Goal: Information Seeking & Learning: Learn about a topic

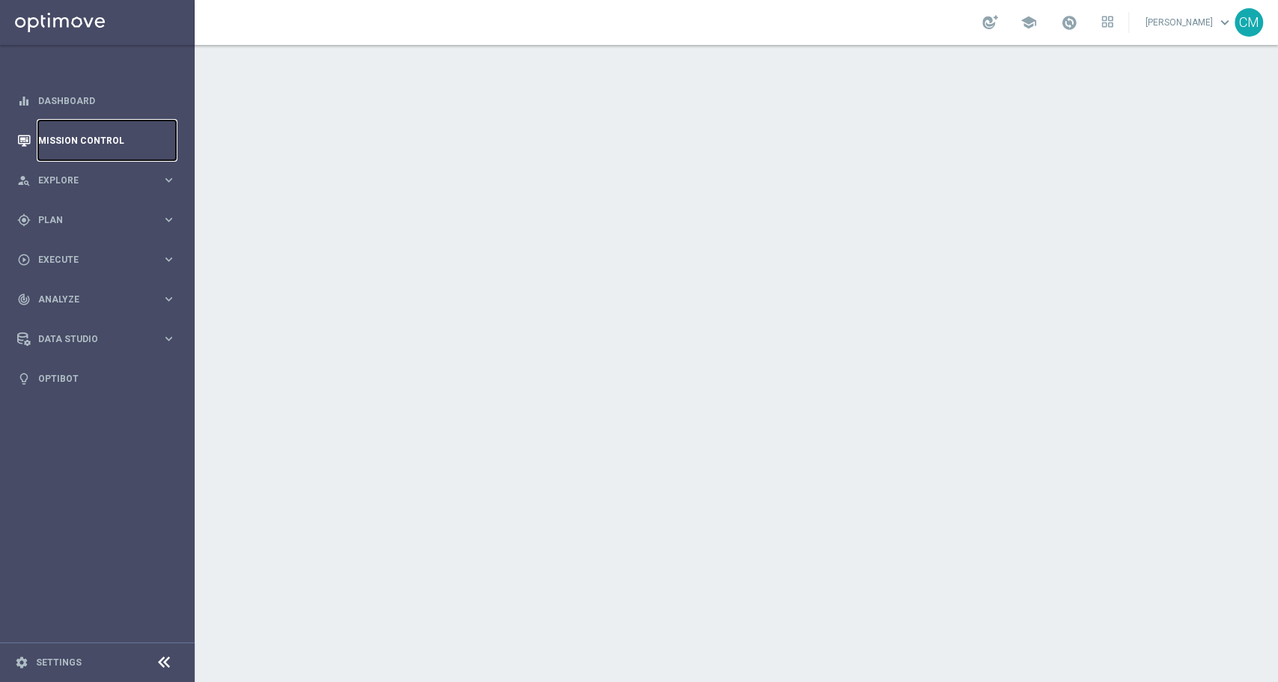
click at [88, 132] on link "Mission Control" at bounding box center [107, 140] width 138 height 40
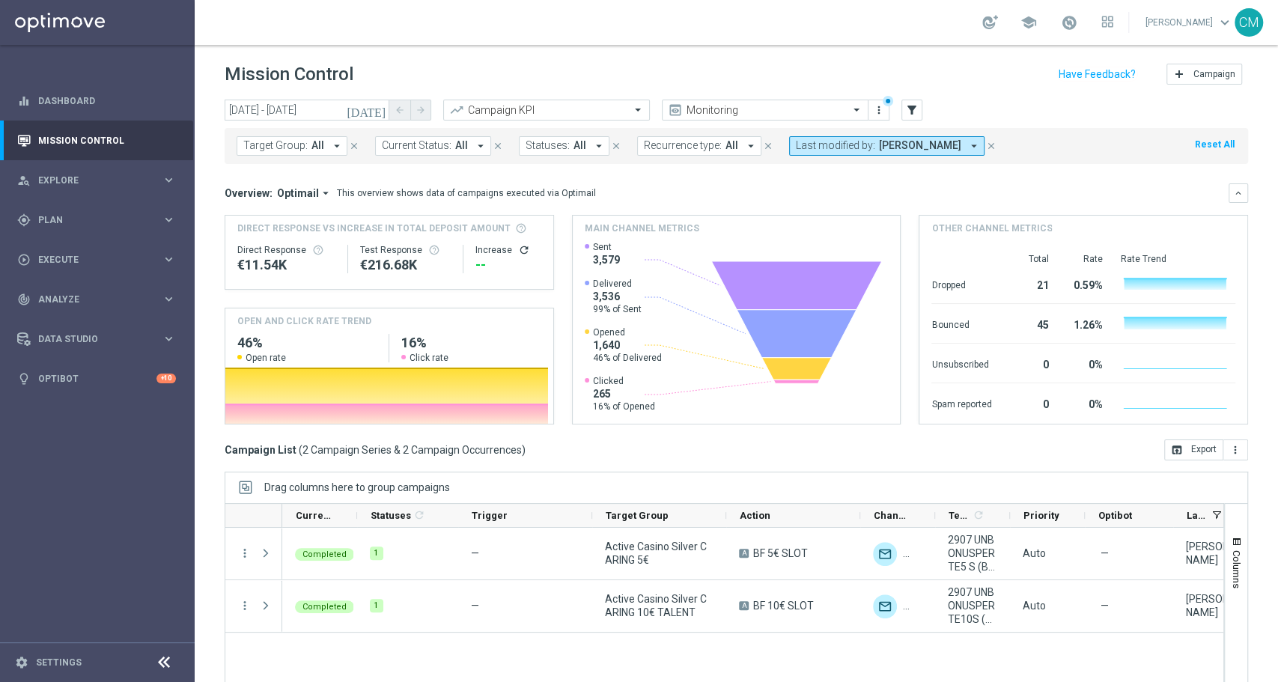
click at [887, 143] on span "[PERSON_NAME]" at bounding box center [920, 145] width 82 height 13
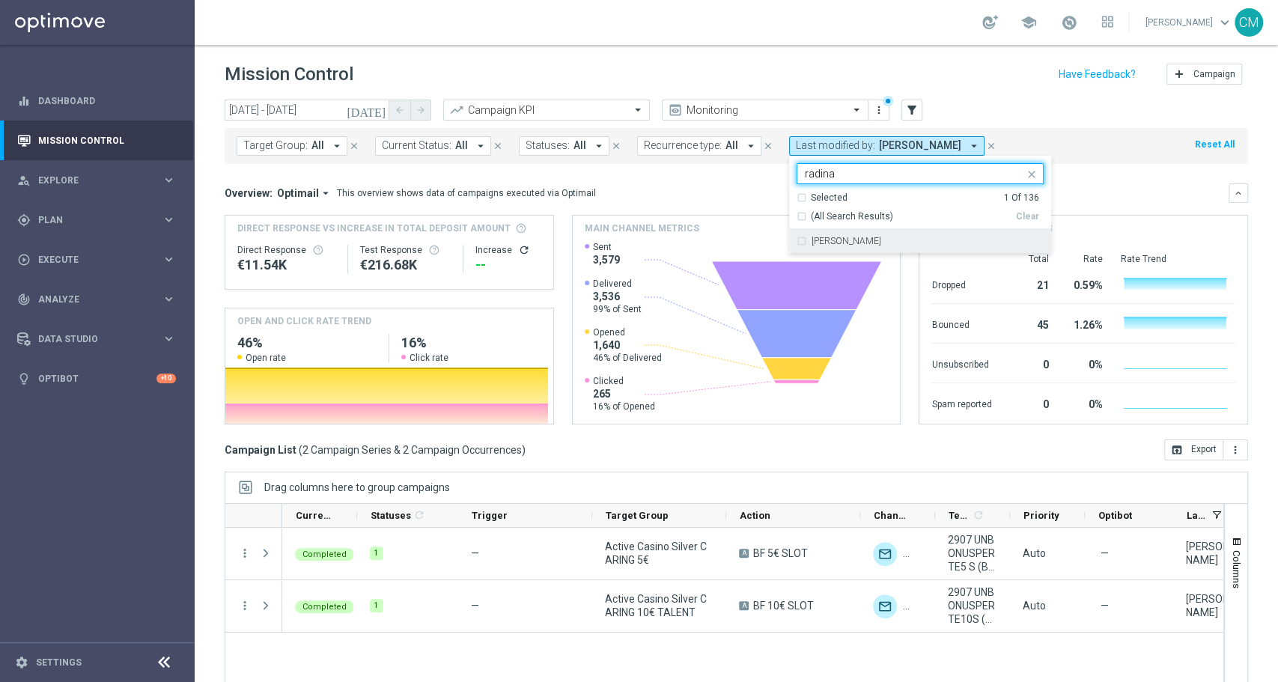
click at [892, 237] on div "[PERSON_NAME]" at bounding box center [927, 240] width 232 height 9
type input "radina"
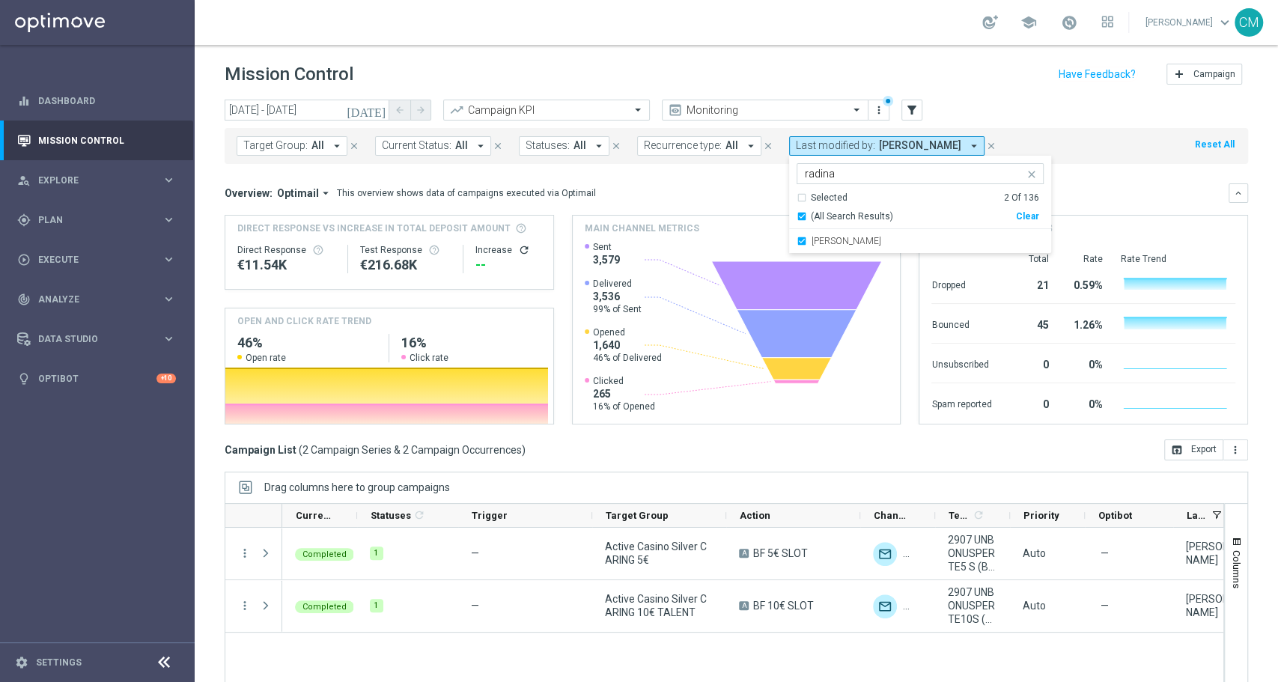
click at [374, 108] on icon "[DATE]" at bounding box center [367, 109] width 40 height 13
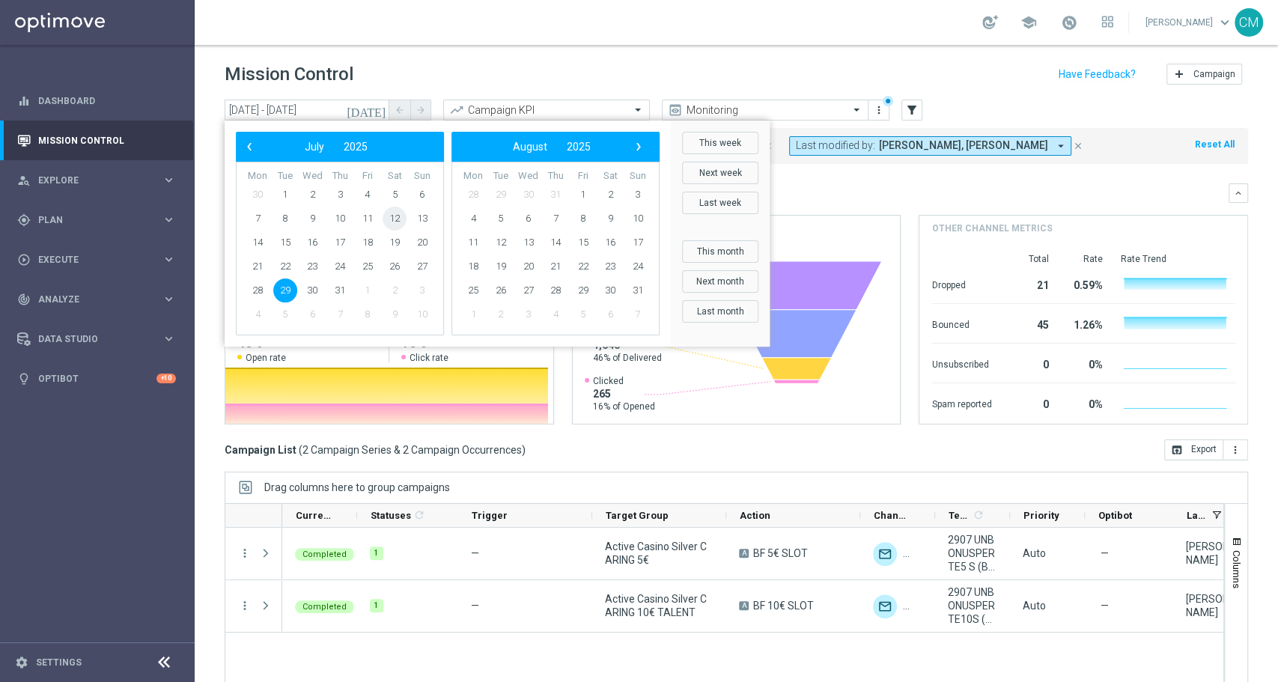
click at [391, 218] on span "12" at bounding box center [394, 219] width 24 height 24
click at [401, 219] on span "12" at bounding box center [394, 219] width 24 height 24
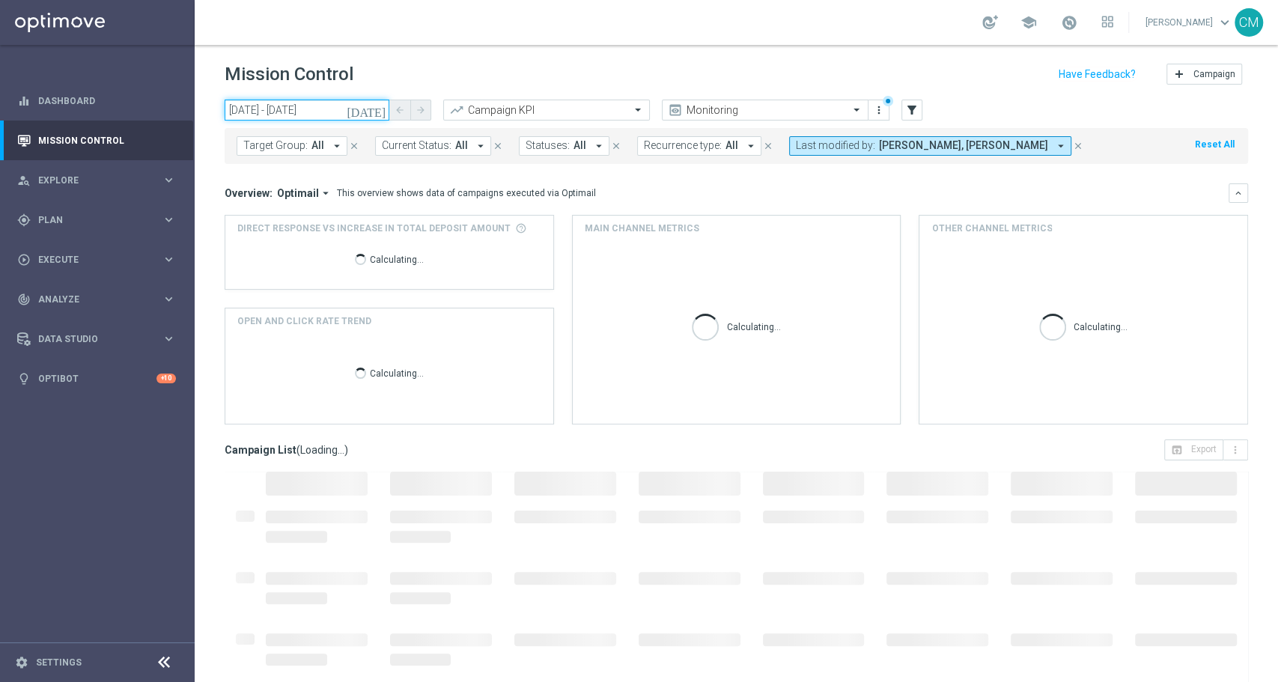
click at [369, 105] on input "[DATE] - [DATE]" at bounding box center [307, 110] width 165 height 21
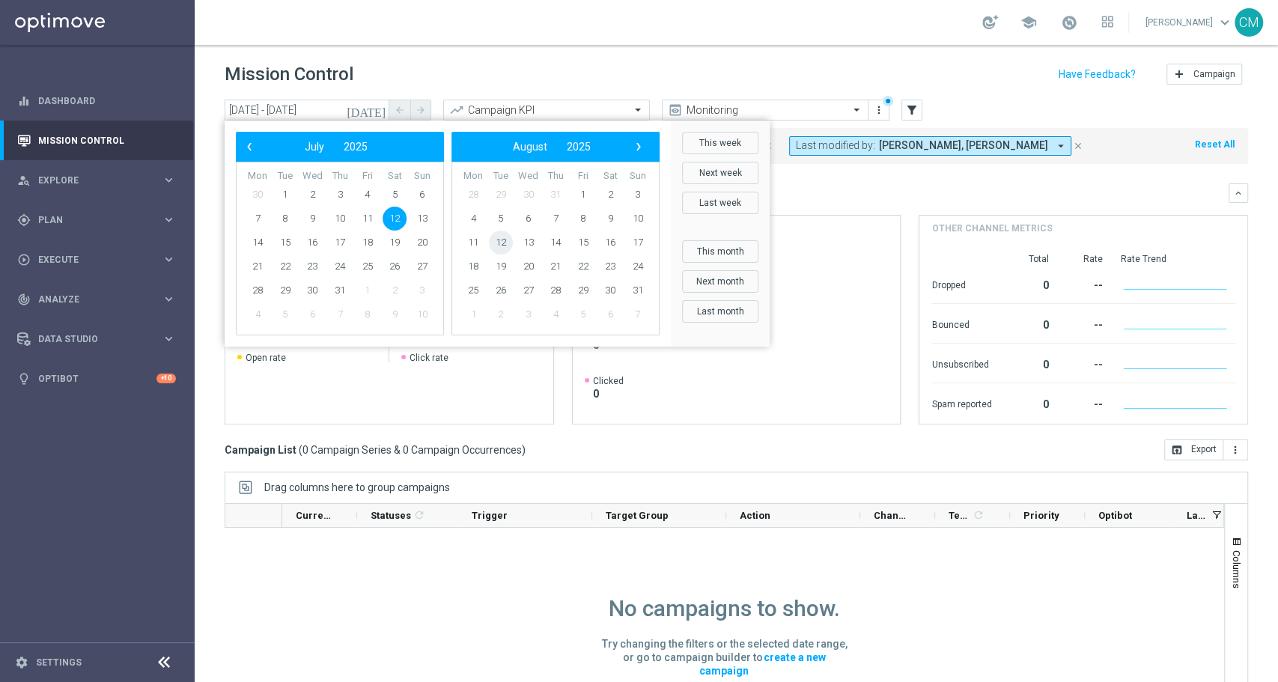
click at [501, 243] on span "12" at bounding box center [501, 243] width 24 height 24
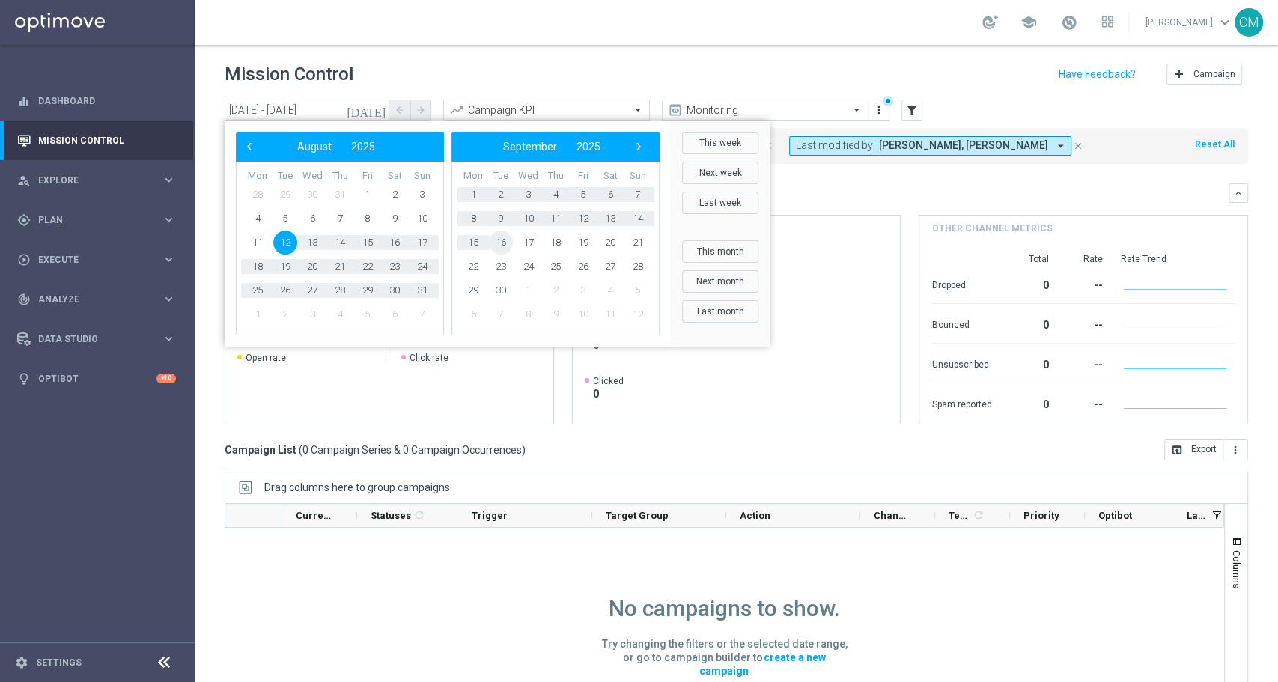
click at [501, 243] on span "16" at bounding box center [501, 243] width 24 height 24
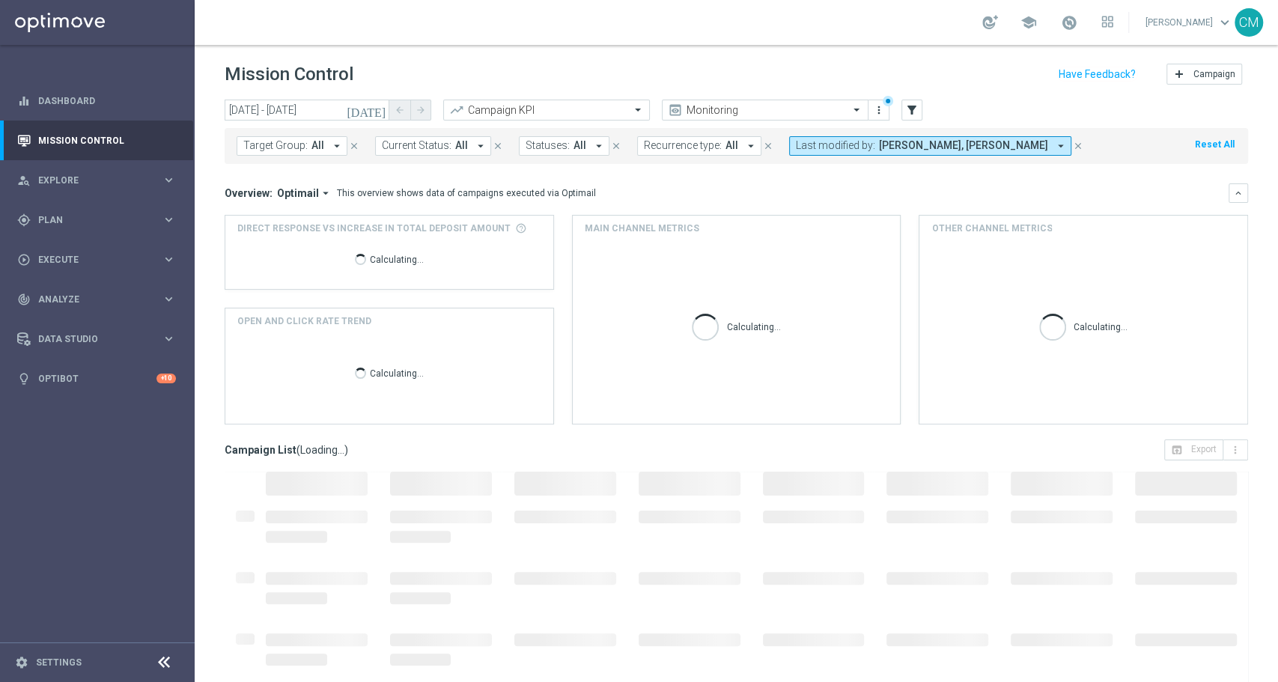
click at [382, 106] on icon "[DATE]" at bounding box center [367, 109] width 40 height 13
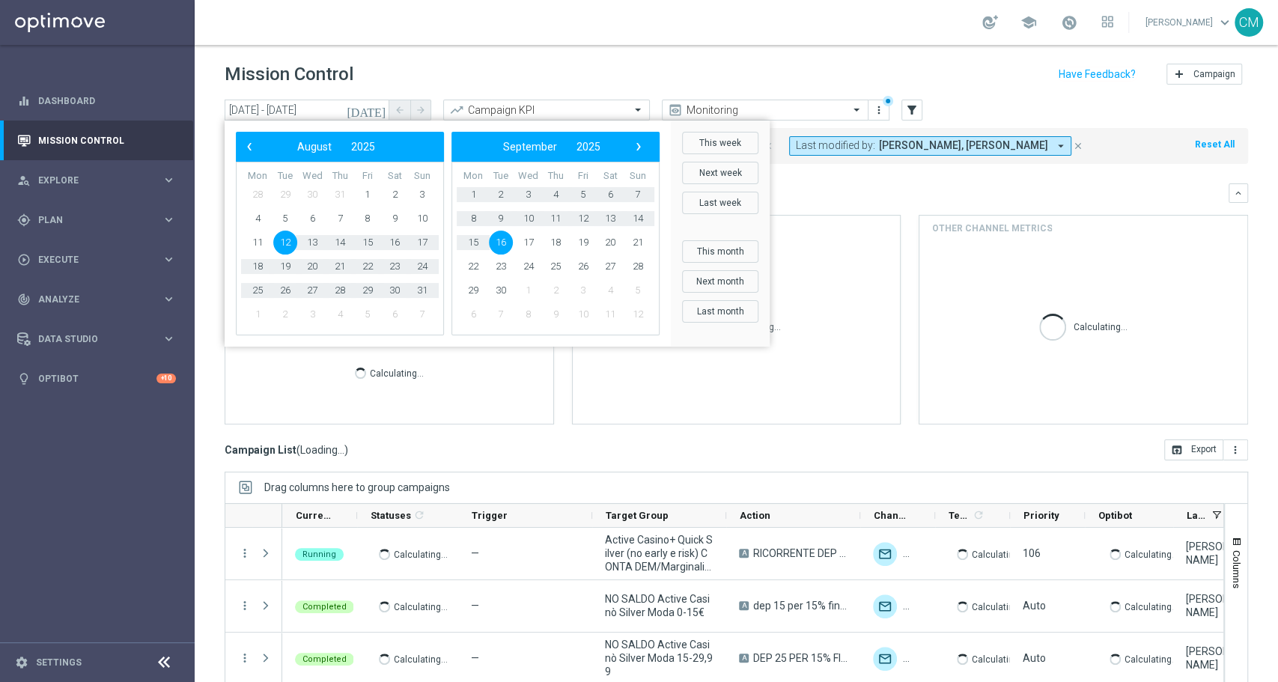
click at [287, 242] on span "12" at bounding box center [285, 243] width 24 height 24
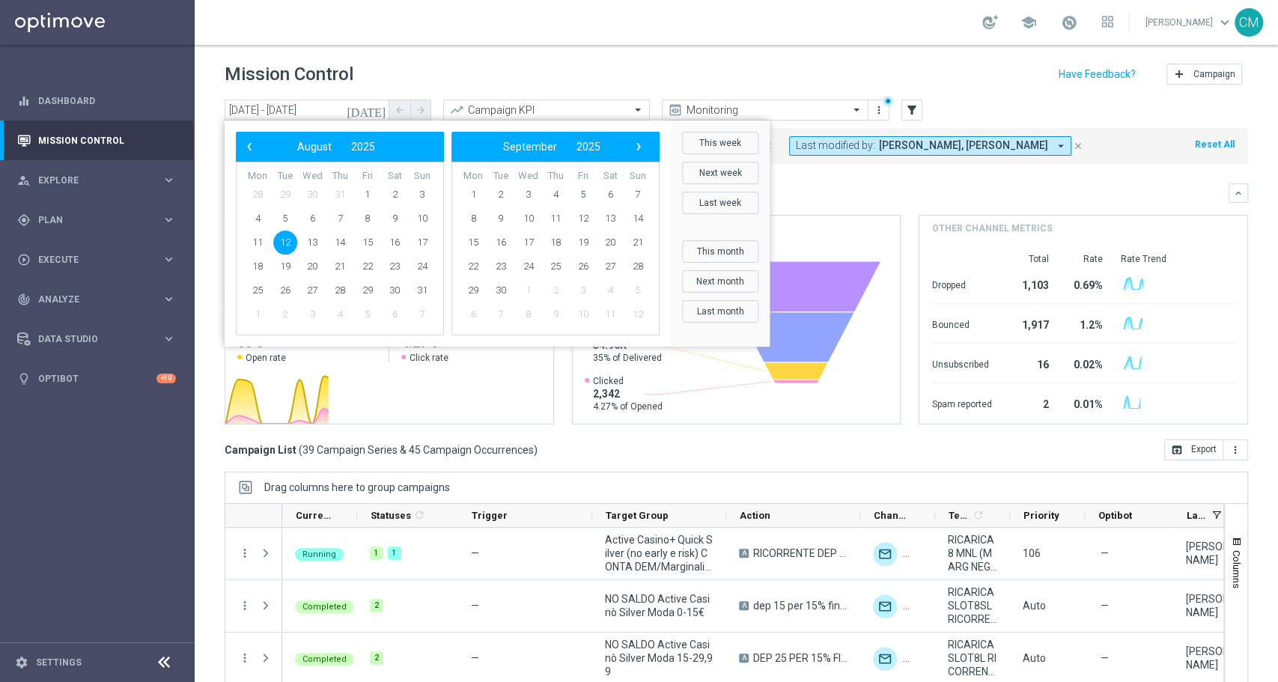
click at [289, 242] on span "12" at bounding box center [285, 243] width 24 height 24
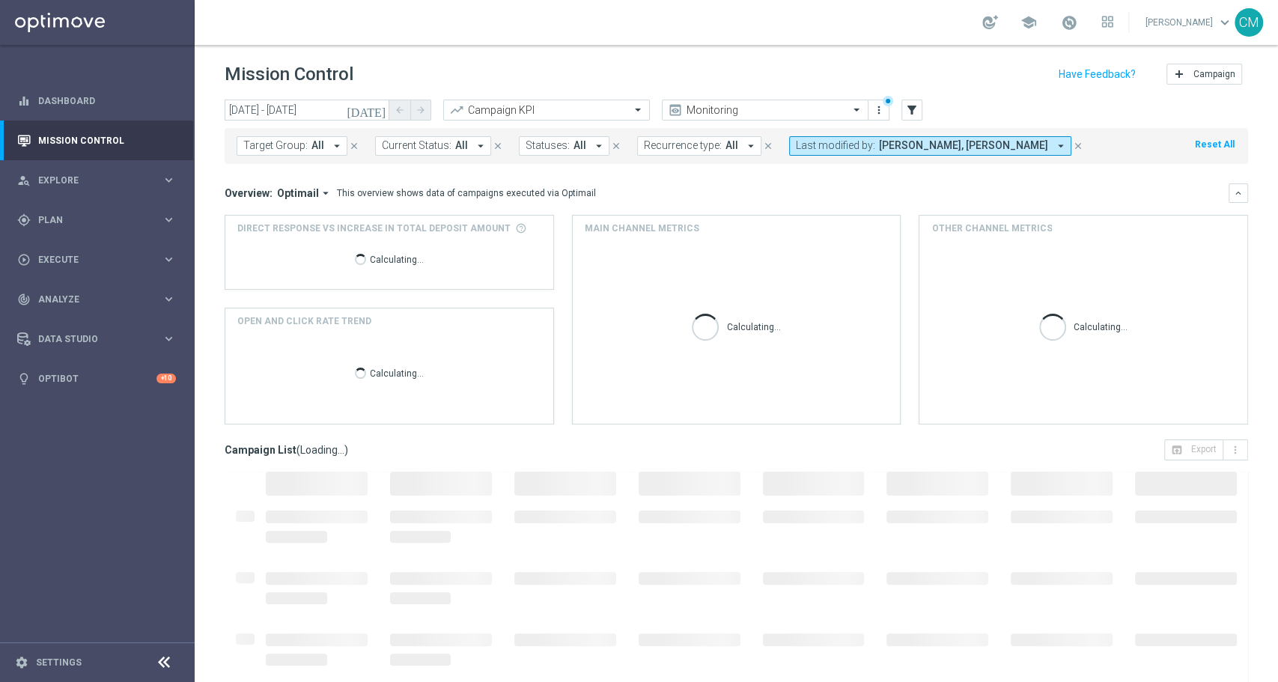
scroll to position [66, 0]
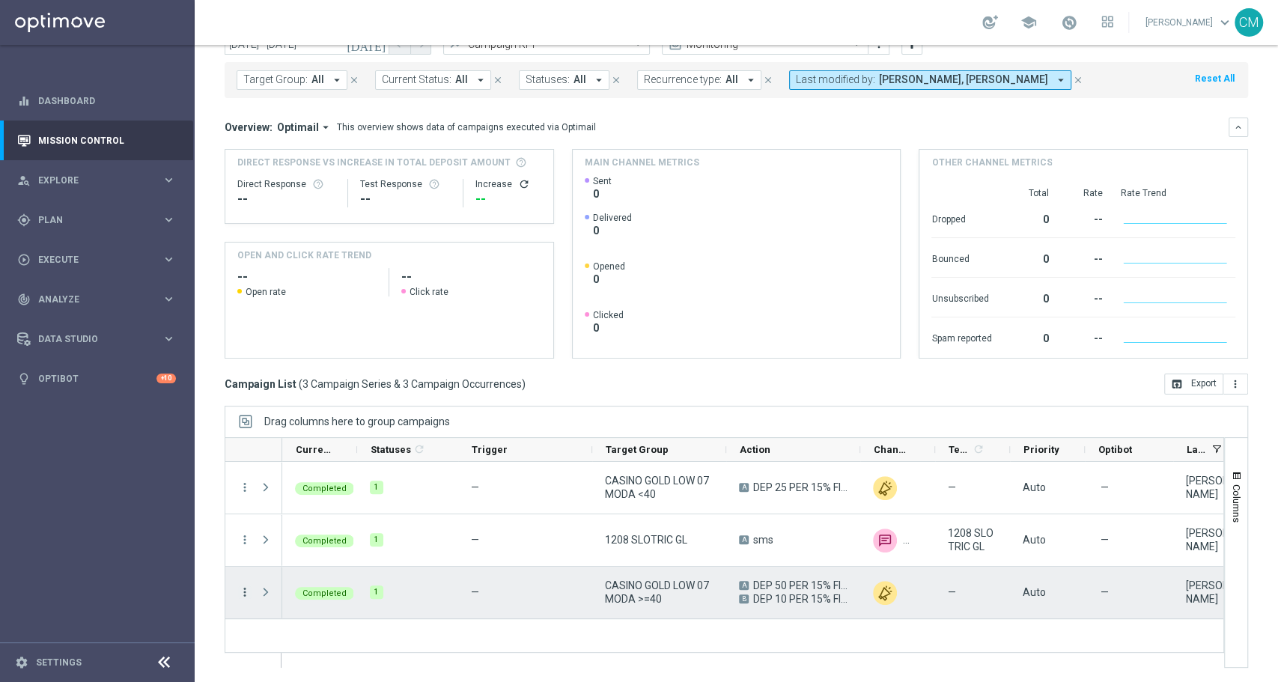
click at [244, 590] on icon "more_vert" at bounding box center [244, 591] width 13 height 13
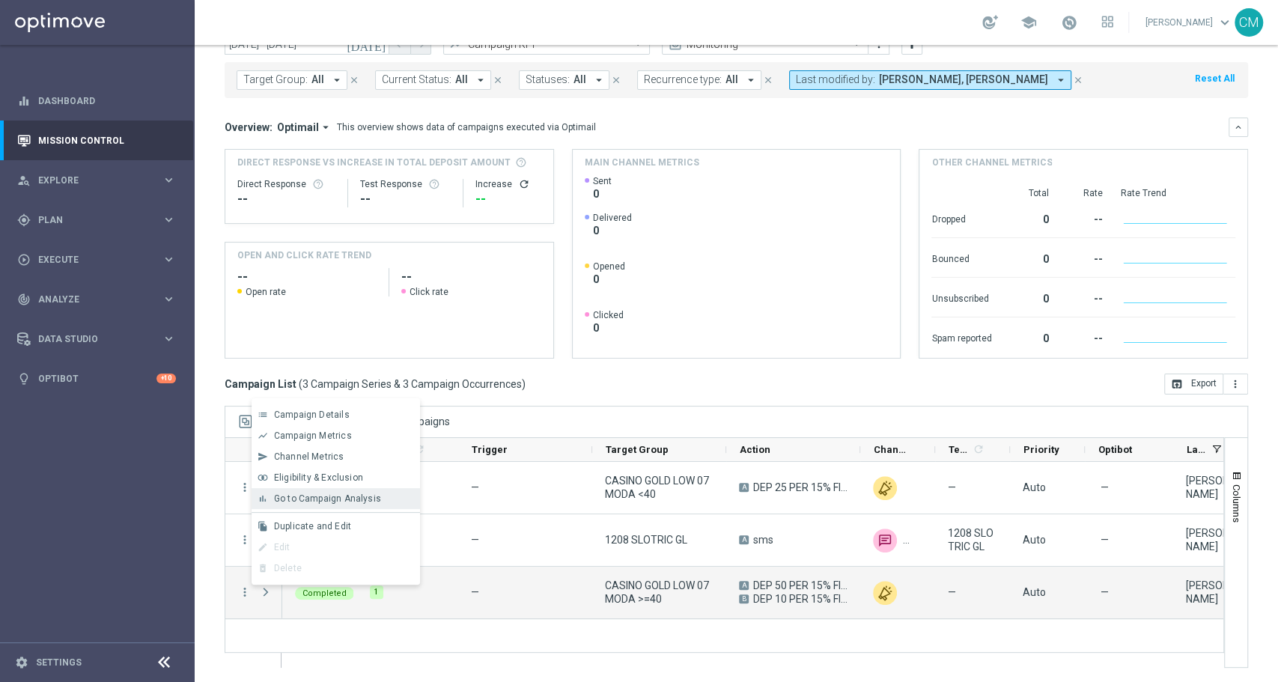
click at [324, 501] on span "Go to Campaign Analysis" at bounding box center [327, 498] width 107 height 10
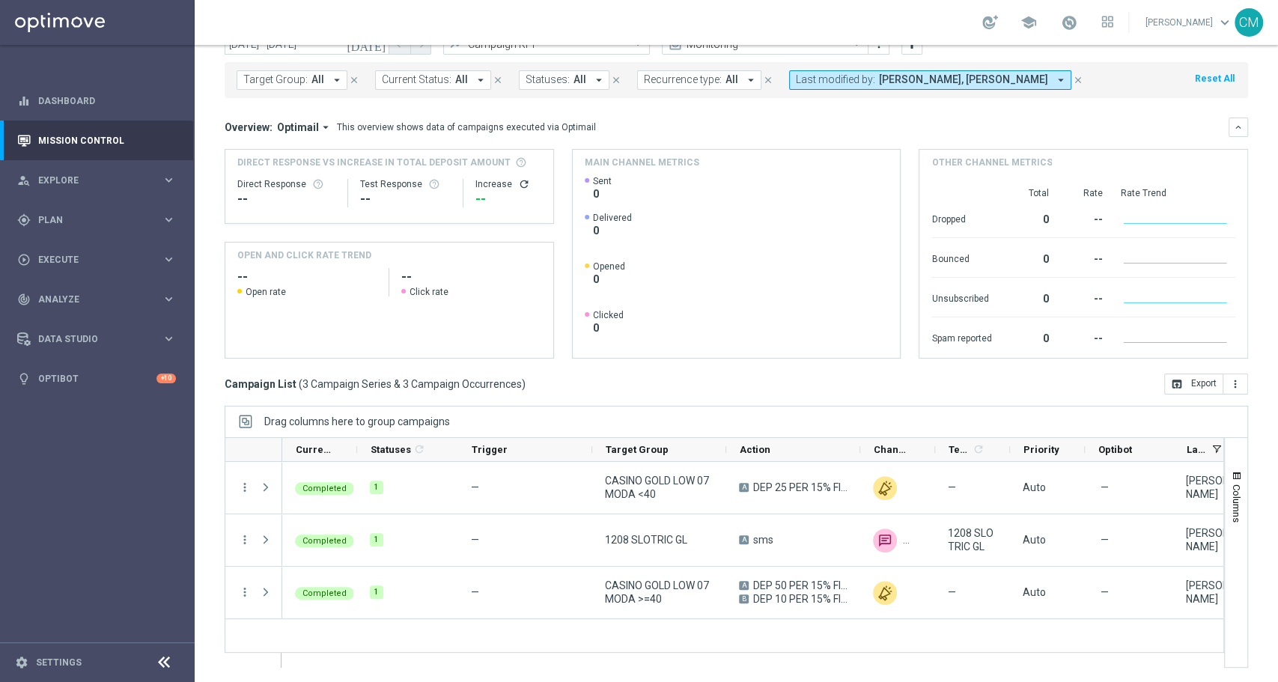
scroll to position [0, 0]
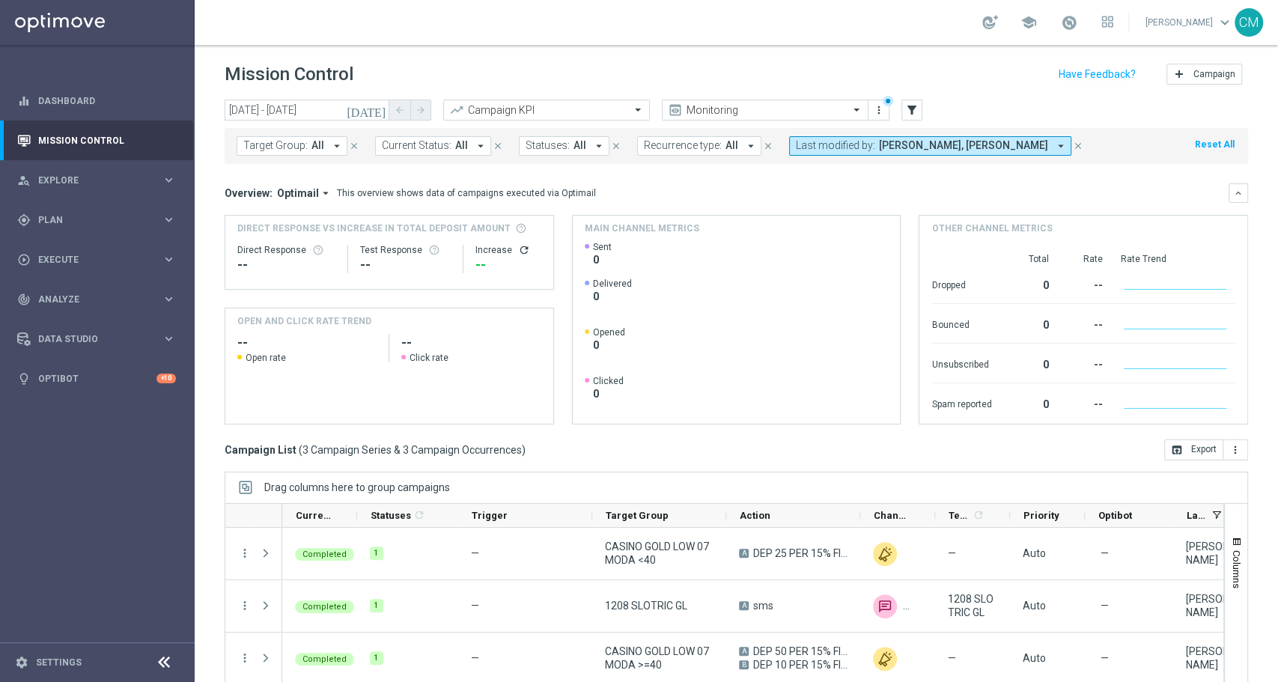
click at [382, 111] on icon "[DATE]" at bounding box center [367, 109] width 40 height 13
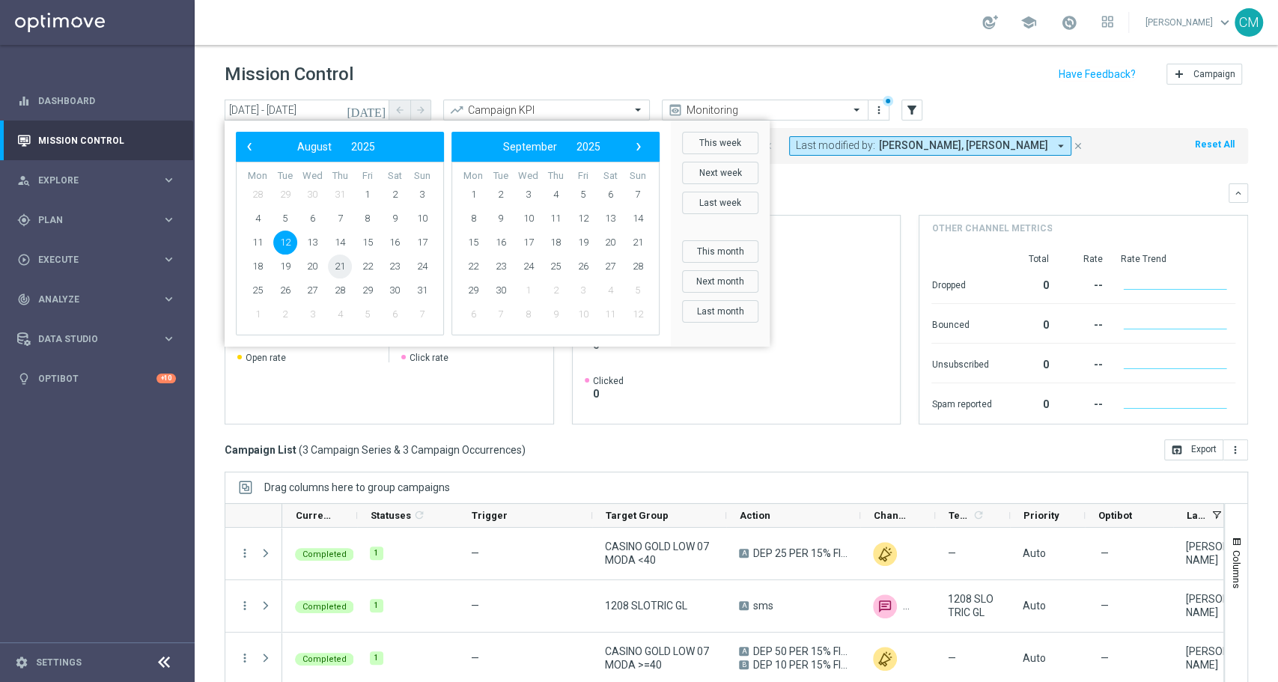
click at [340, 264] on span "21" at bounding box center [340, 266] width 24 height 24
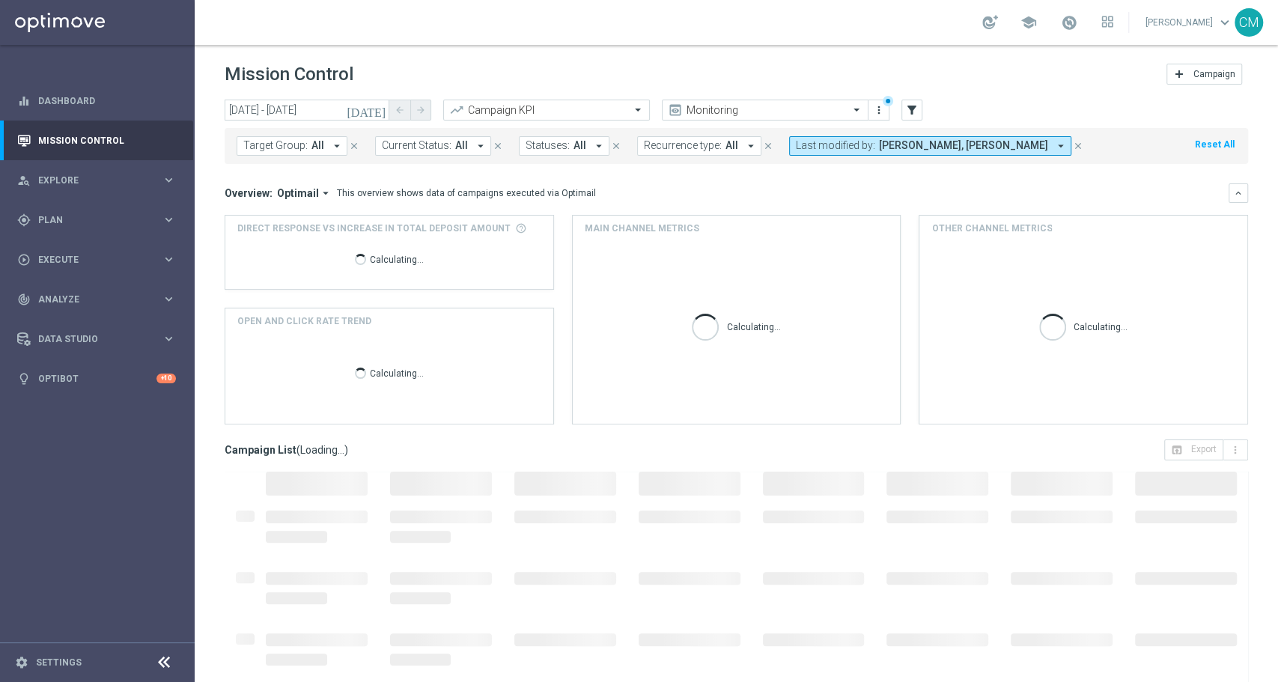
scroll to position [66, 0]
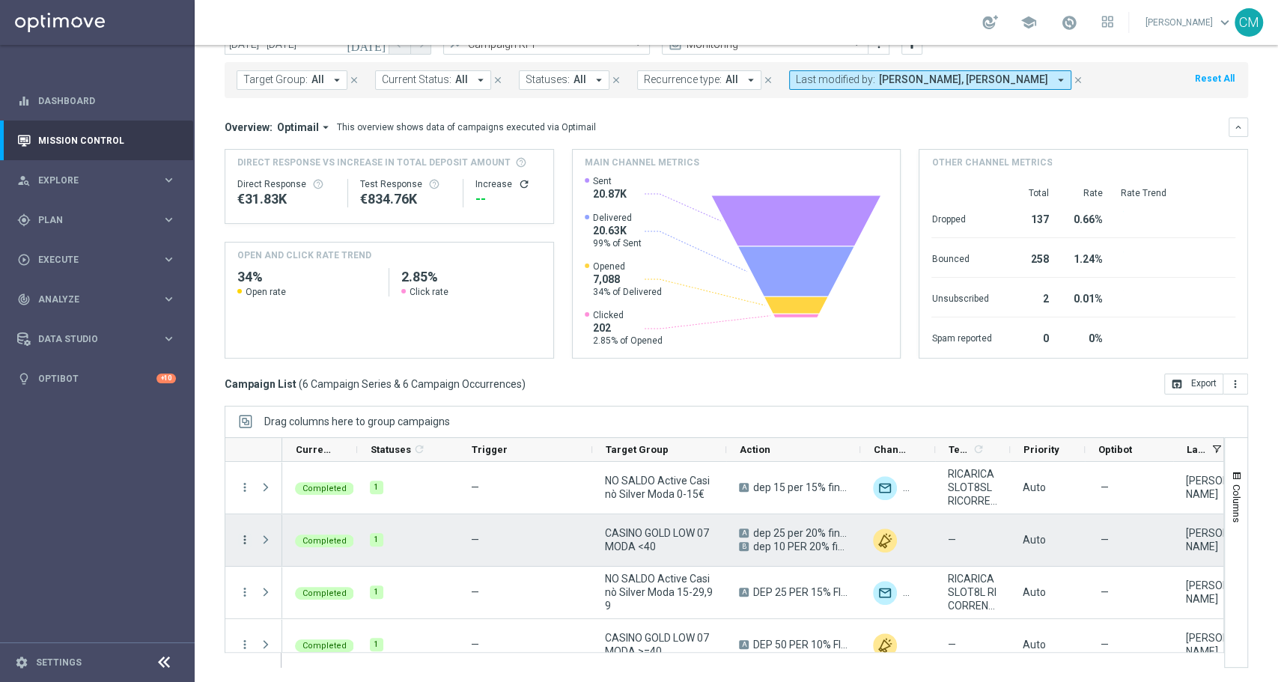
click at [242, 536] on icon "more_vert" at bounding box center [244, 539] width 13 height 13
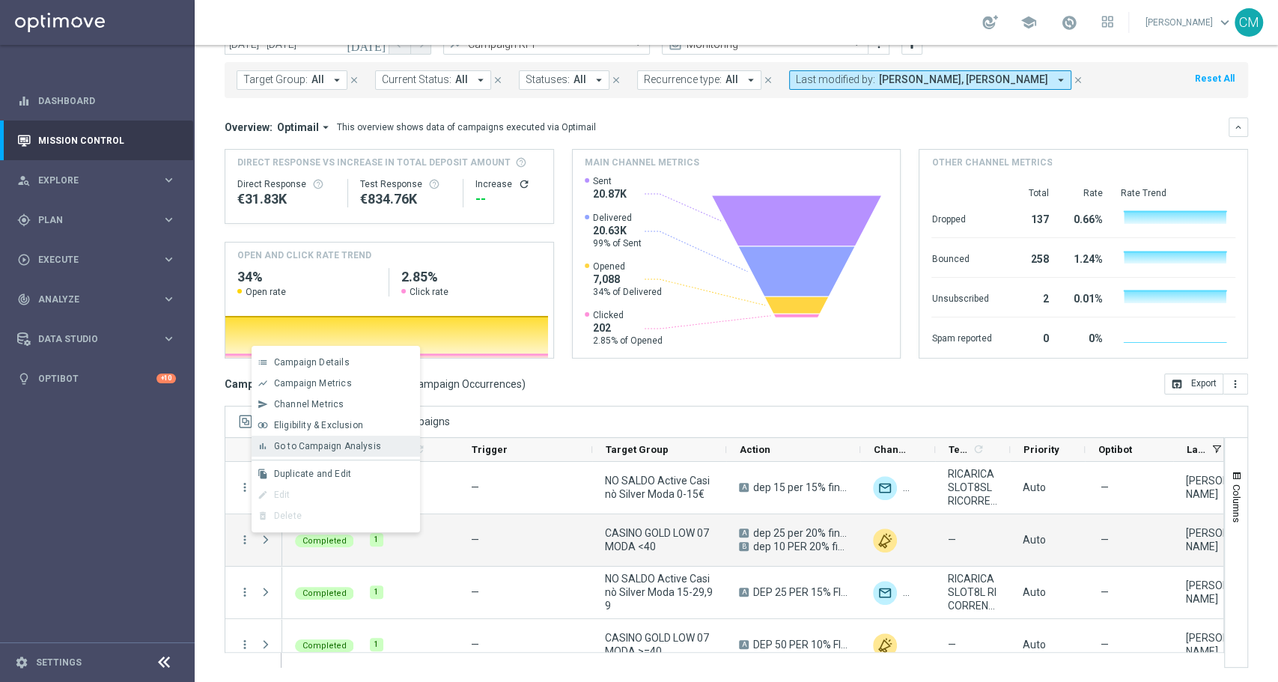
click at [378, 441] on div "Go to Campaign Analysis" at bounding box center [343, 446] width 139 height 10
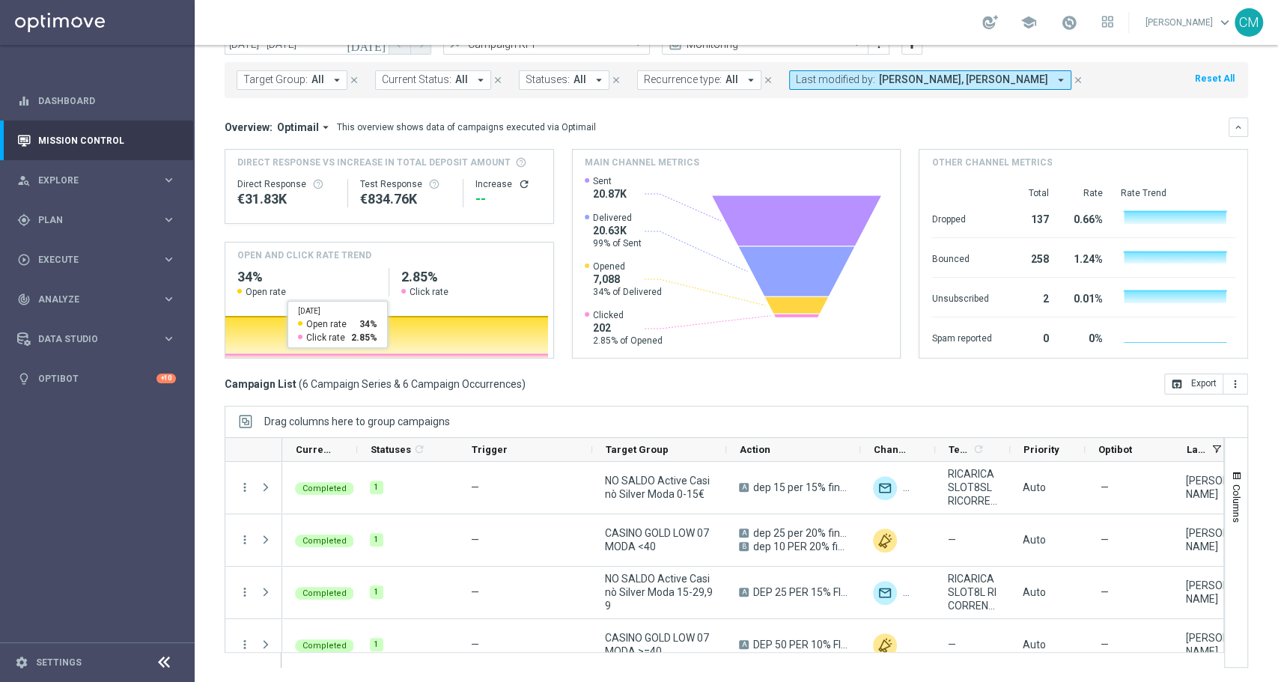
scroll to position [0, 0]
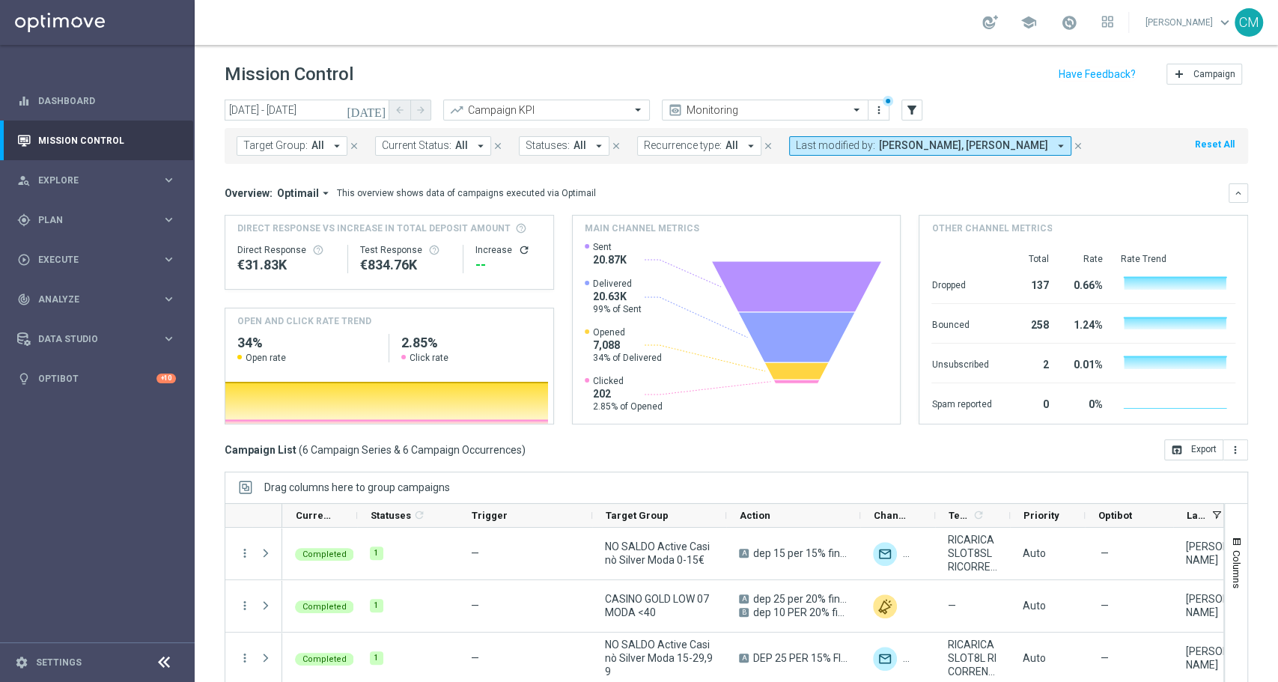
click at [377, 113] on icon "[DATE]" at bounding box center [367, 109] width 40 height 13
click at [376, 103] on icon "[DATE]" at bounding box center [367, 109] width 40 height 13
click at [377, 111] on icon "[DATE]" at bounding box center [367, 109] width 40 height 13
click at [381, 112] on icon "[DATE]" at bounding box center [367, 109] width 40 height 13
click at [378, 108] on icon "[DATE]" at bounding box center [367, 109] width 40 height 13
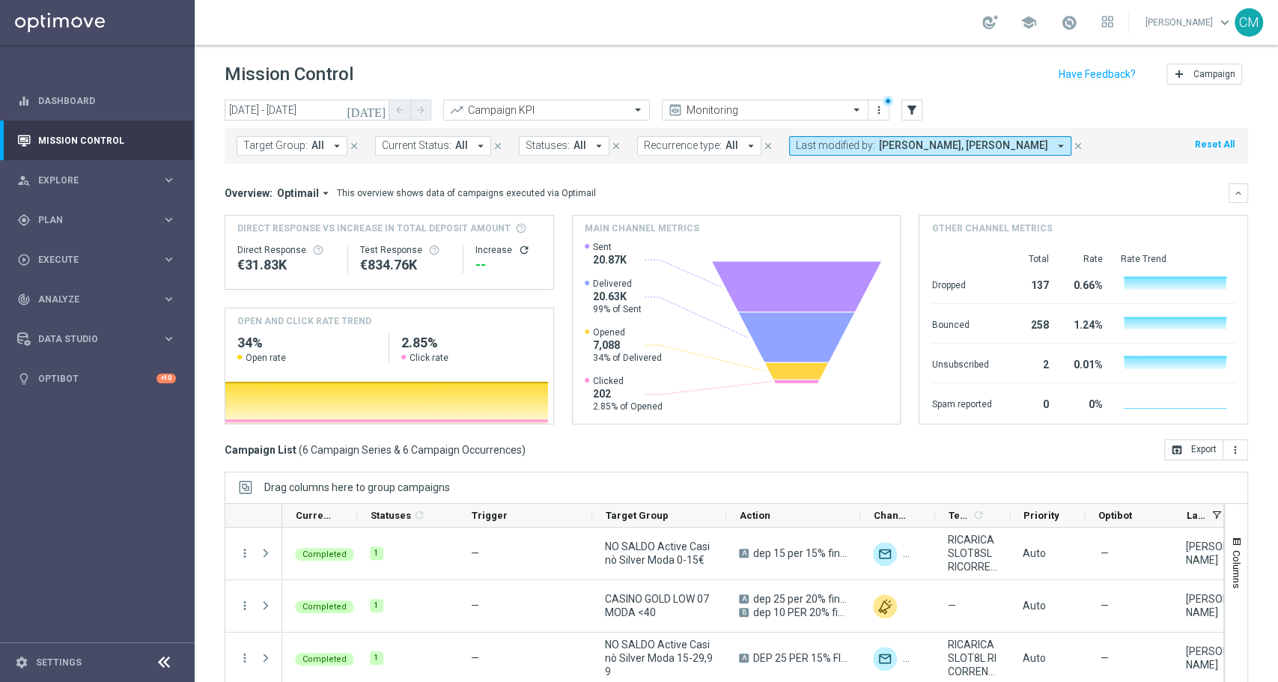
click at [378, 108] on icon "[DATE]" at bounding box center [367, 109] width 40 height 13
click at [323, 105] on input "[DATE] - [DATE]" at bounding box center [307, 110] width 165 height 21
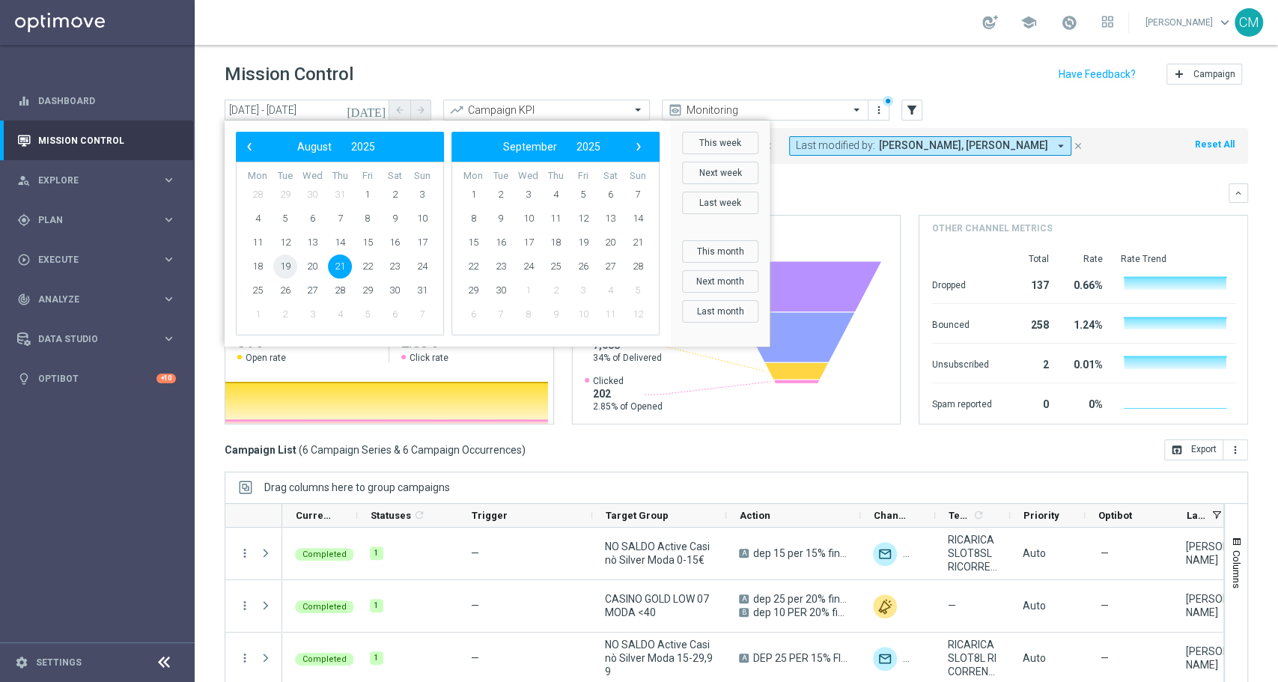
click at [277, 271] on span "19" at bounding box center [285, 266] width 24 height 24
type input "[DATE] - [DATE]"
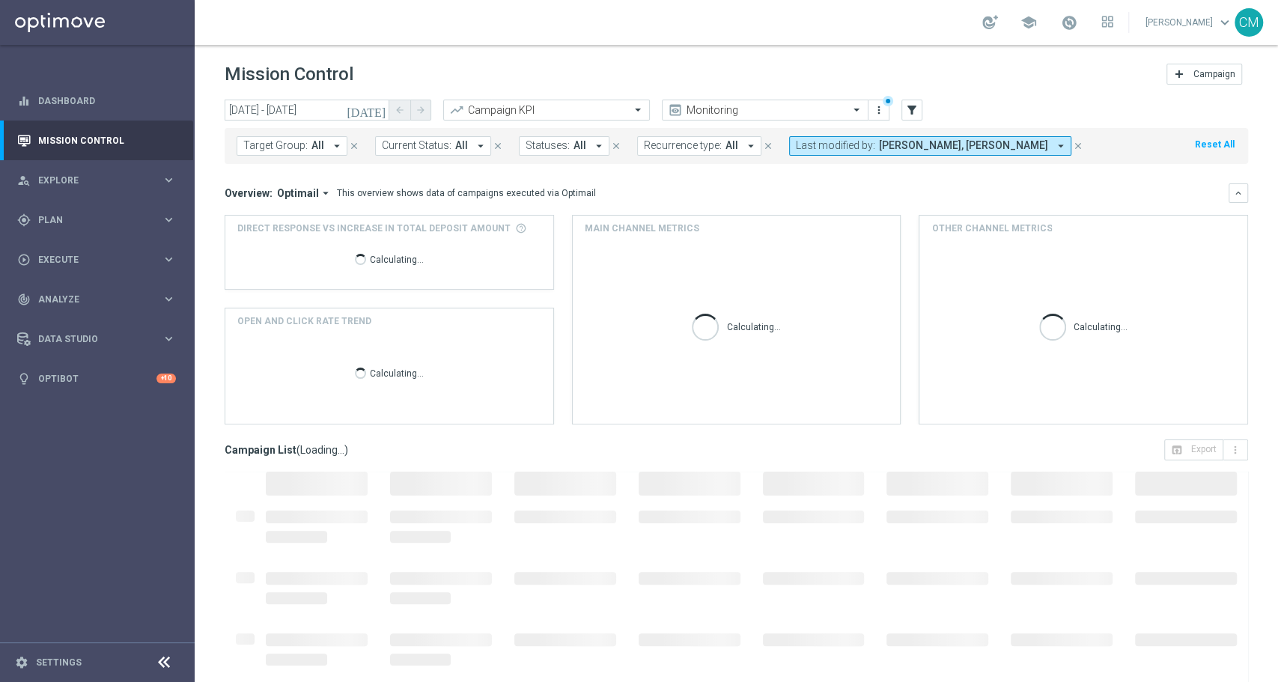
scroll to position [66, 0]
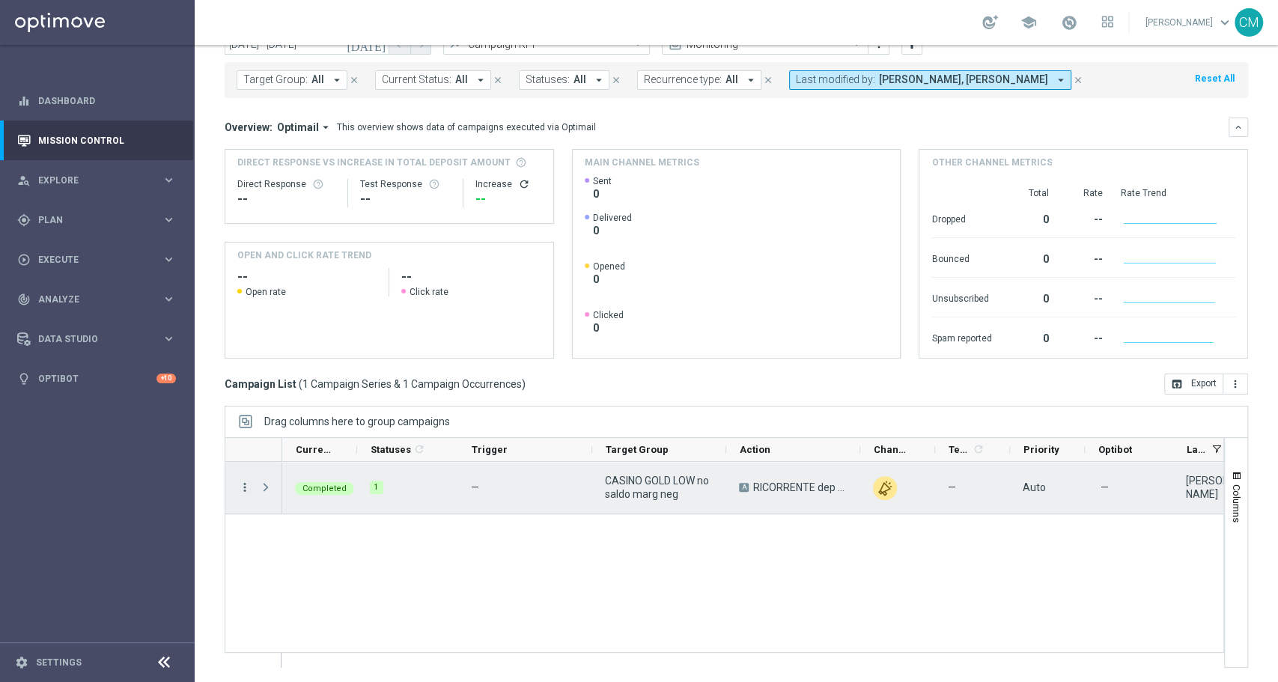
click at [248, 485] on icon "more_vert" at bounding box center [244, 486] width 13 height 13
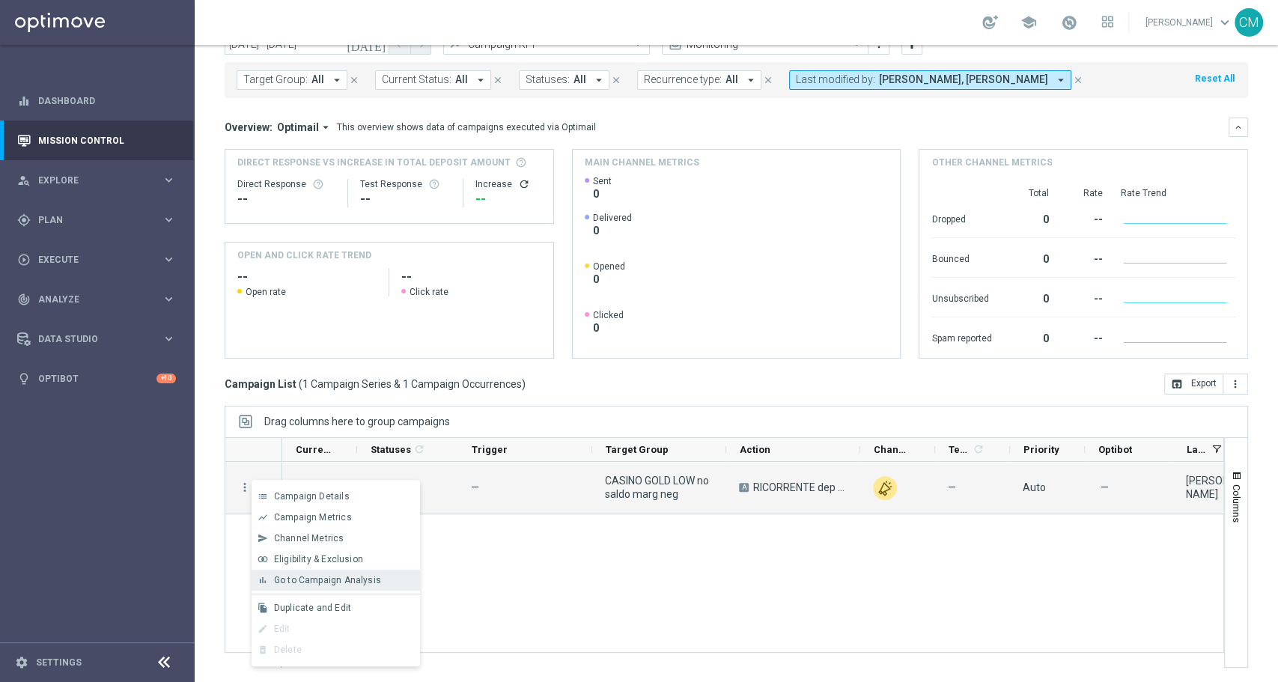
click at [339, 584] on span "Go to Campaign Analysis" at bounding box center [327, 580] width 107 height 10
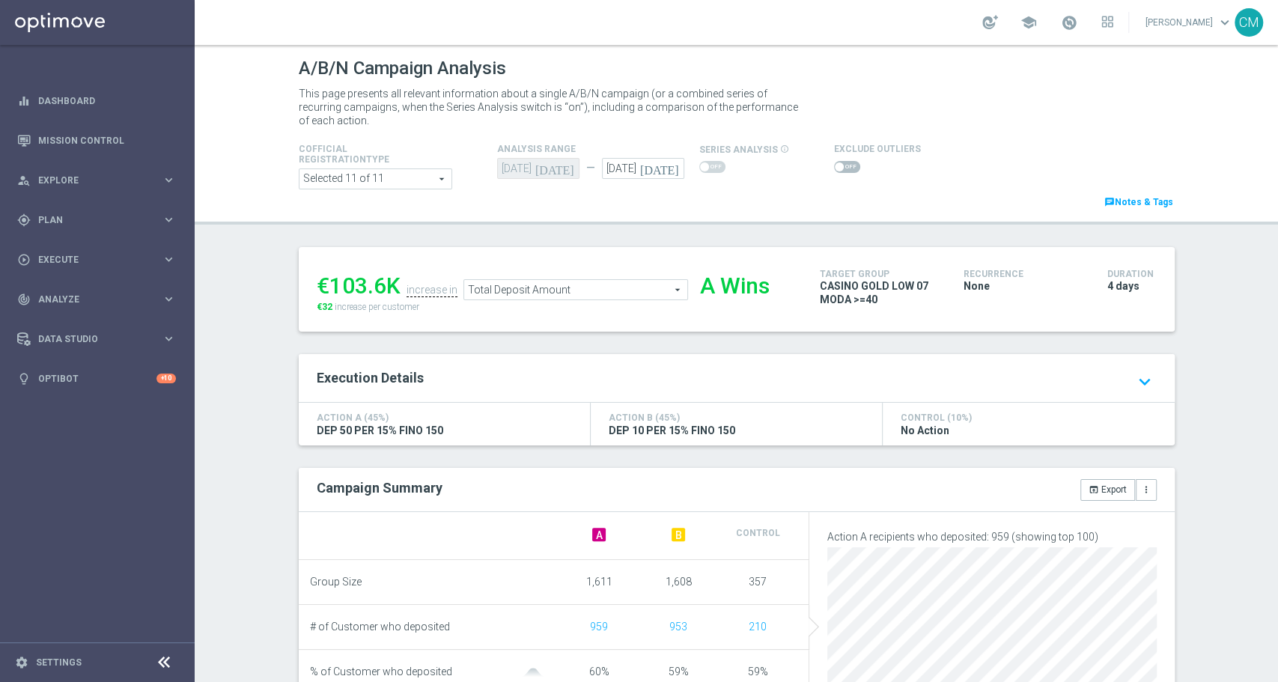
scroll to position [180, 0]
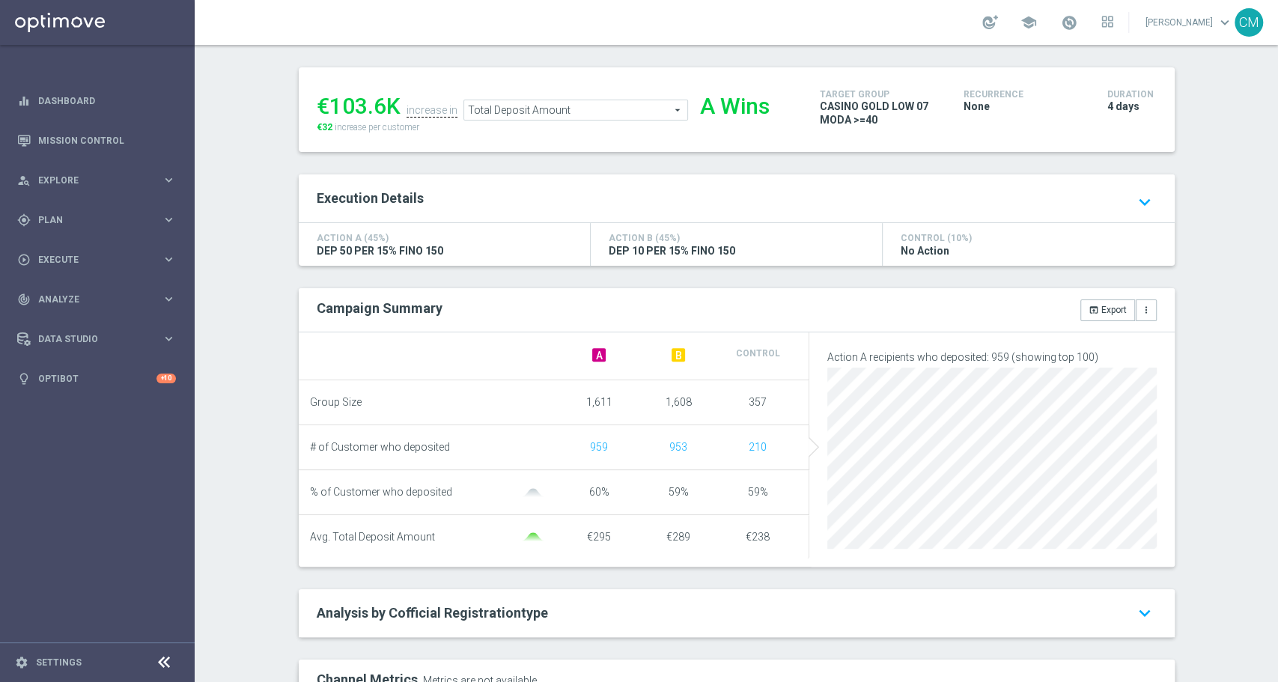
click at [765, 537] on div "€238" at bounding box center [757, 537] width 79 height 13
click at [508, 110] on span "Total Deposit Amount" at bounding box center [575, 109] width 223 height 19
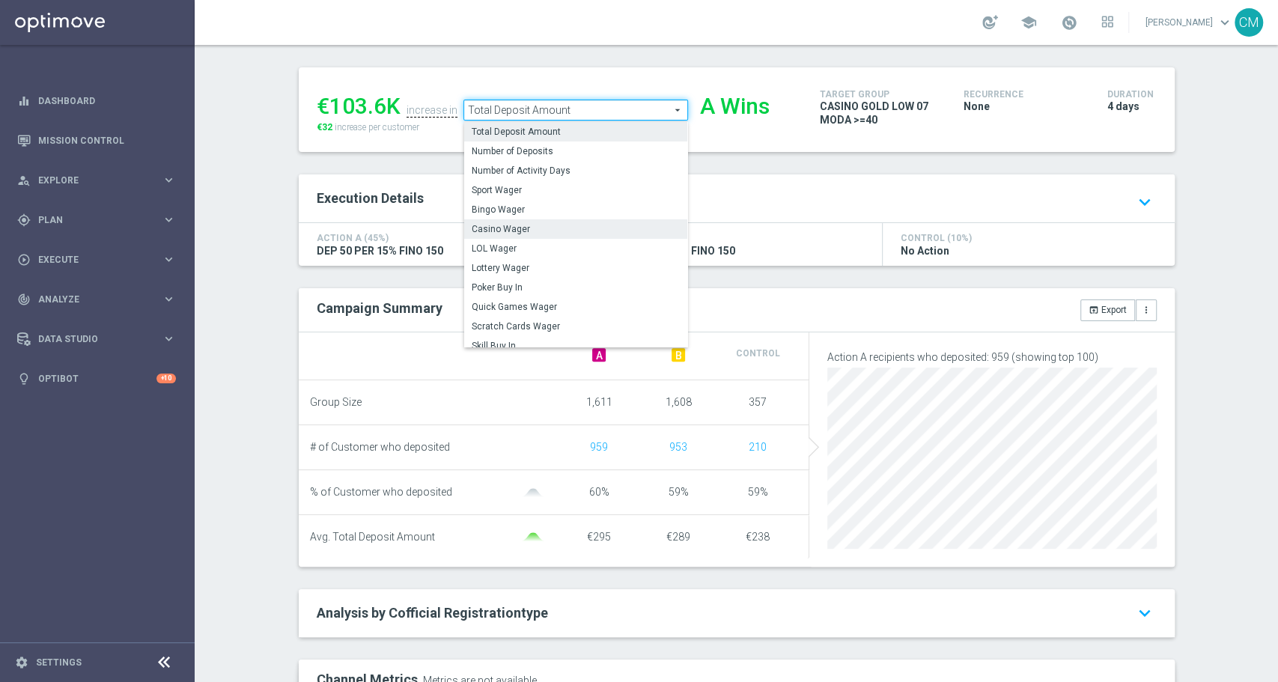
click at [515, 225] on span "Casino Wager" at bounding box center [575, 229] width 208 height 12
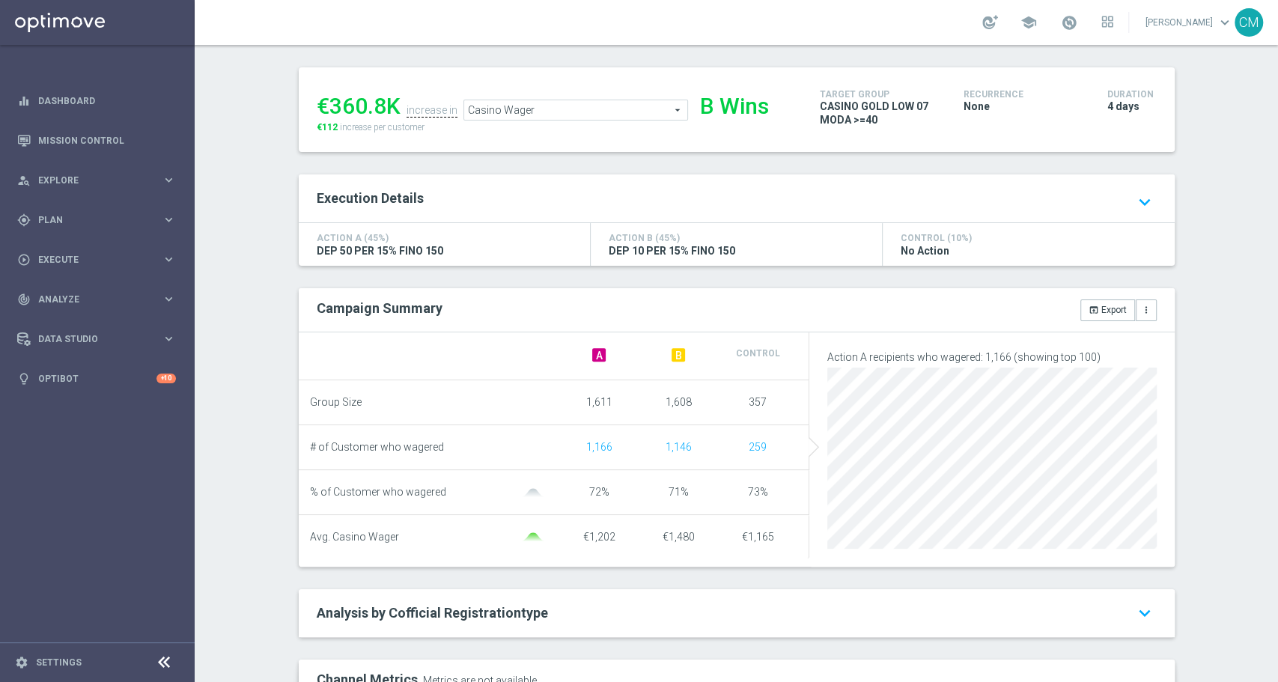
click at [593, 103] on span "Casino Wager" at bounding box center [575, 109] width 223 height 19
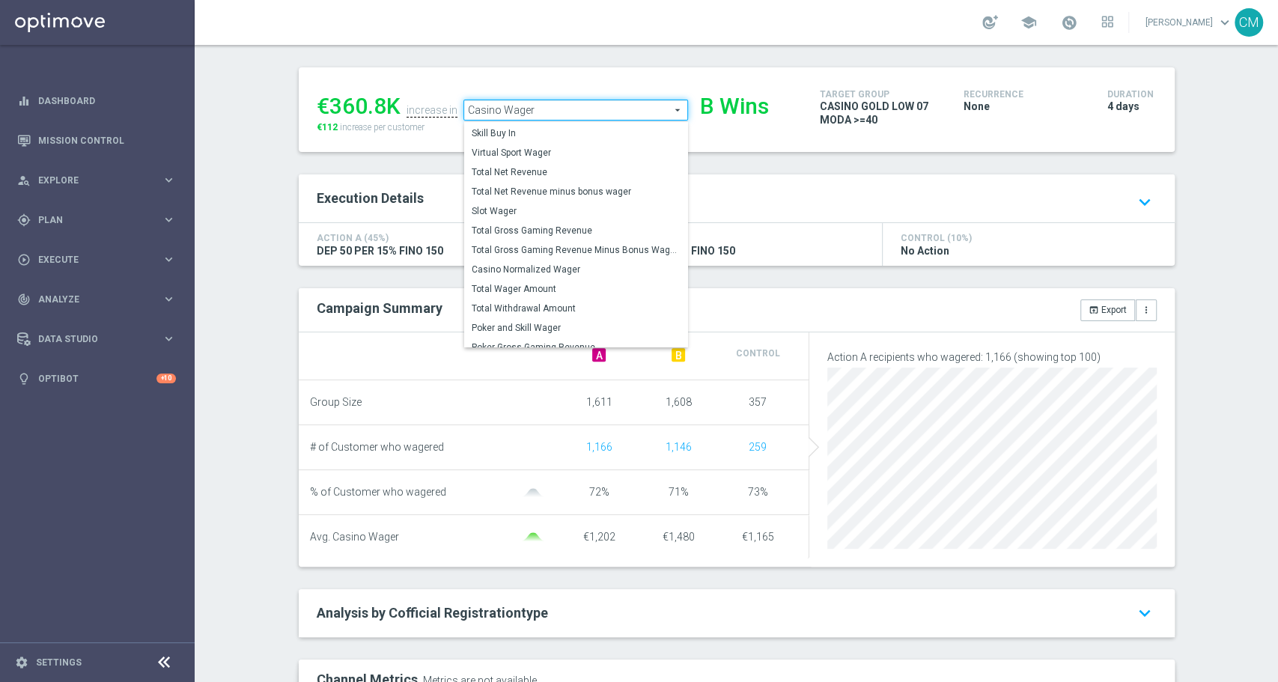
scroll to position [210, 0]
click at [575, 248] on span "Total Gross Gaming Revenue Minus Bonus Wagared" at bounding box center [575, 245] width 208 height 12
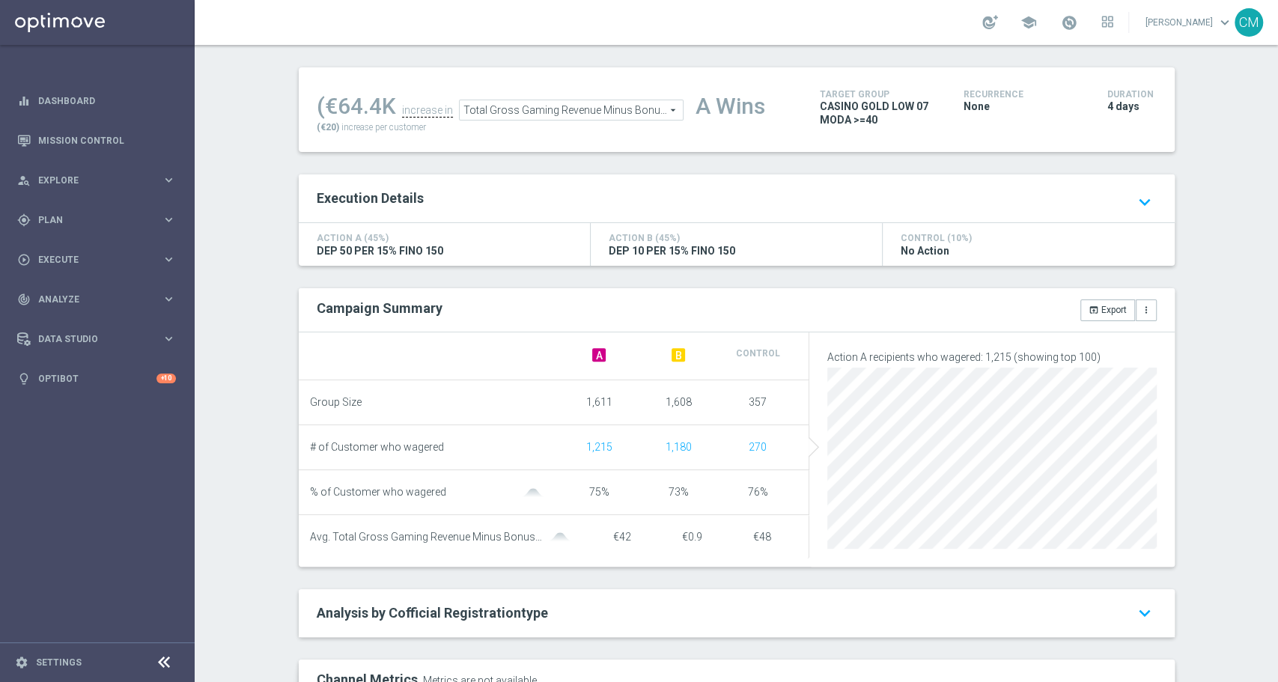
click at [612, 536] on span "€42" at bounding box center [621, 537] width 18 height 12
drag, startPoint x: 778, startPoint y: 525, endPoint x: 754, endPoint y: 527, distance: 24.1
click at [755, 527] on li "Avg. Total Gross Gaming Revenue Minus Bonus Wagared €42 €0.9 €48" at bounding box center [554, 537] width 511 height 44
click at [534, 111] on span "Total Gross Gaming Revenue Minus Bonus Wagared" at bounding box center [571, 109] width 223 height 19
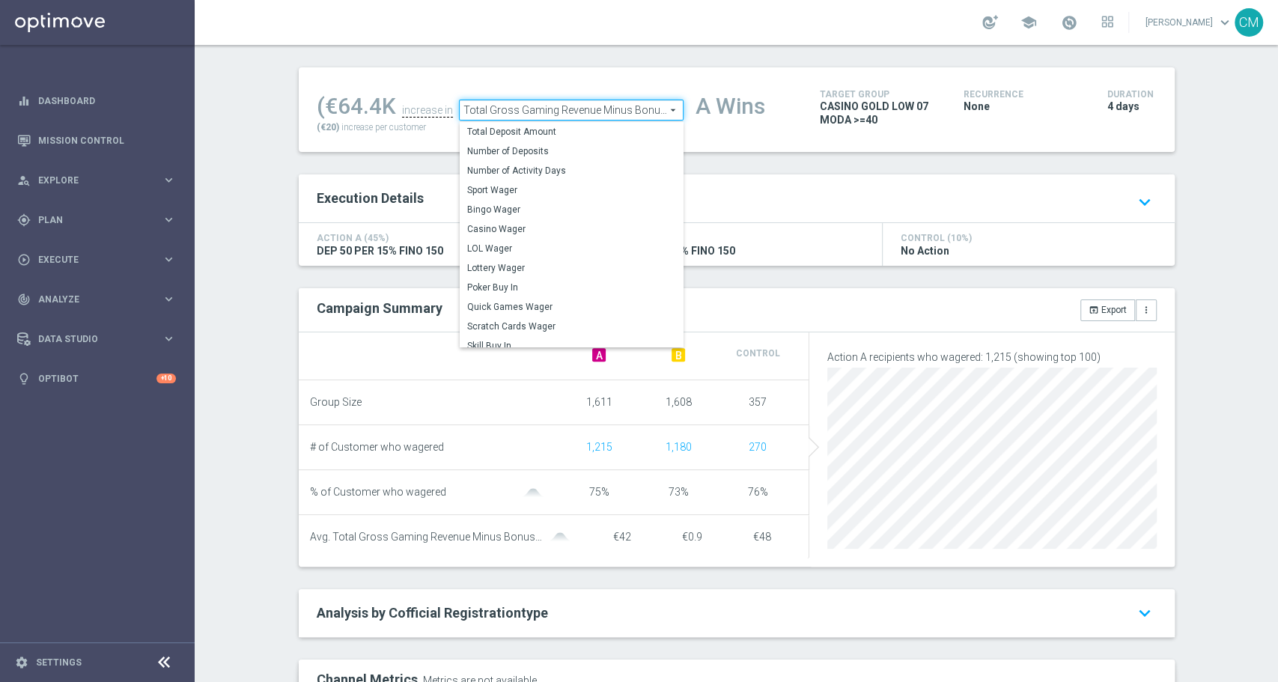
click at [534, 135] on span "Total Deposit Amount" at bounding box center [571, 132] width 208 height 12
type input "Total Deposit Amount"
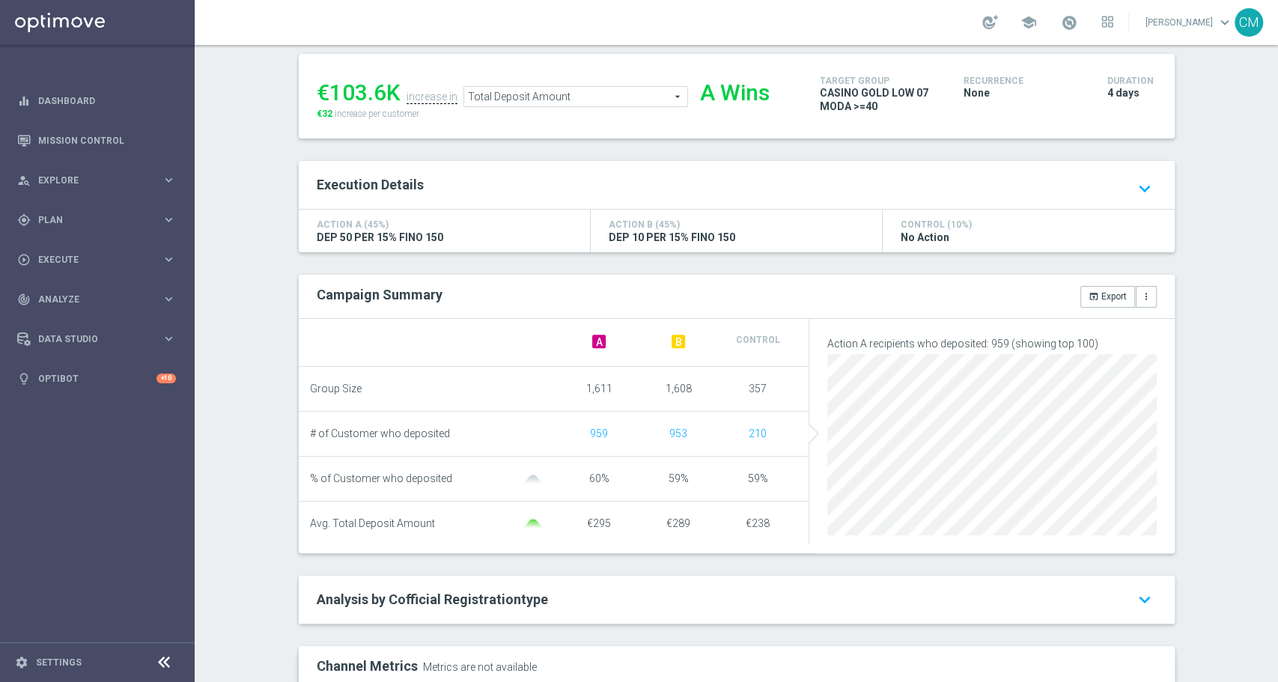
scroll to position [70, 0]
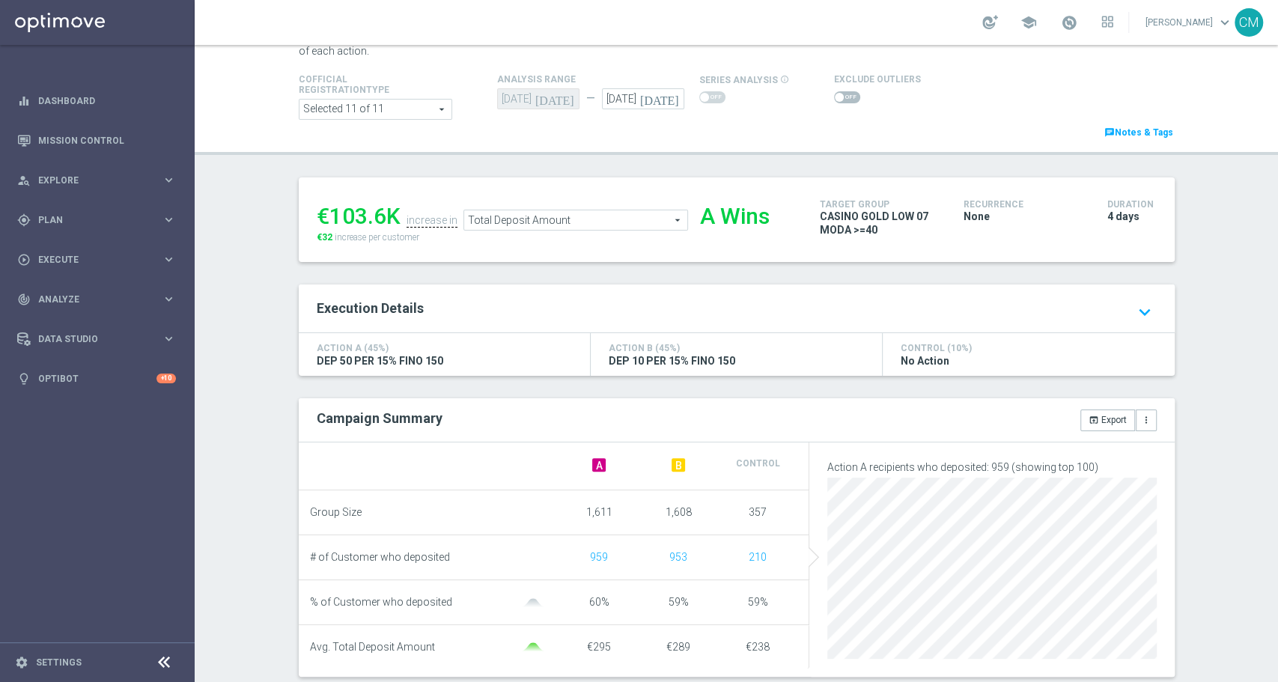
click at [834, 97] on span at bounding box center [847, 97] width 26 height 12
click at [834, 97] on input "checkbox" at bounding box center [847, 97] width 26 height 12
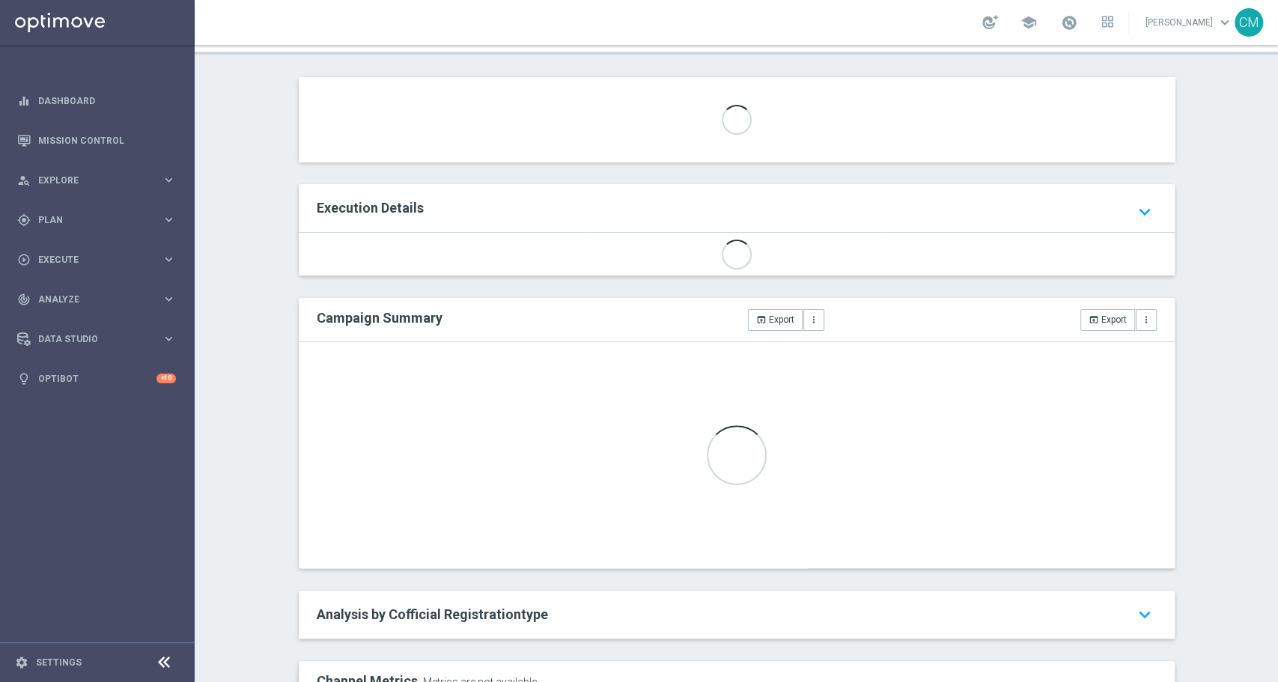
scroll to position [181, 0]
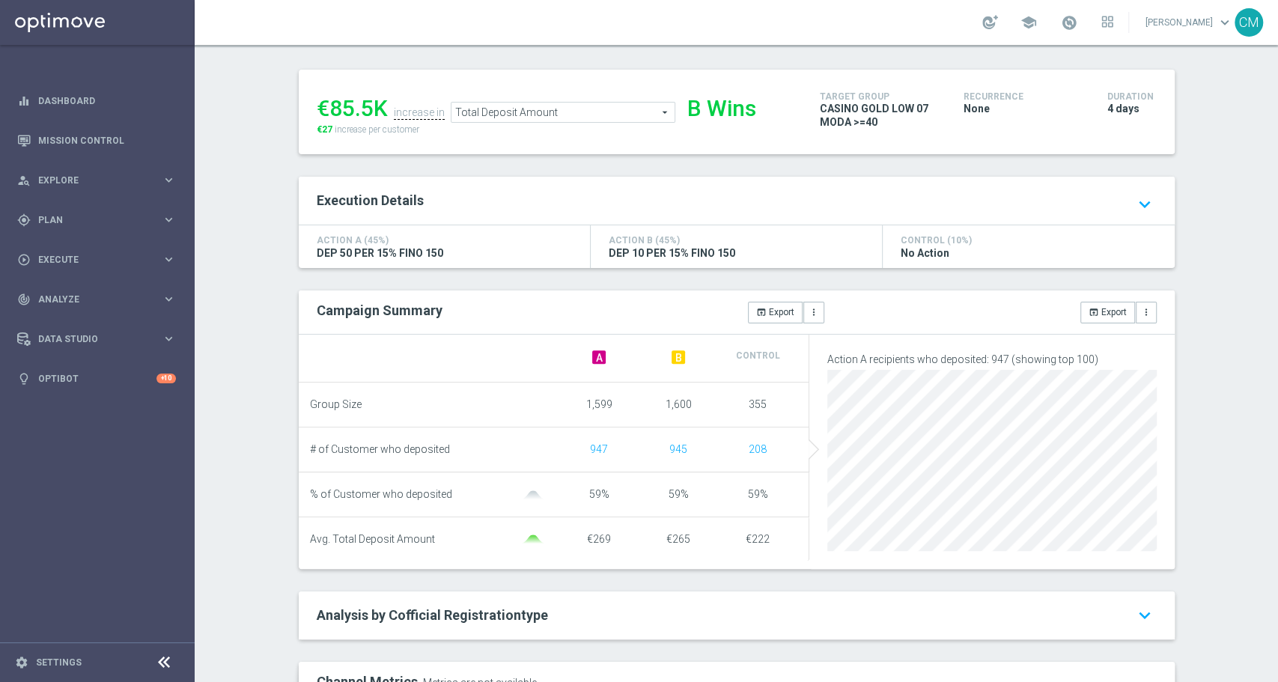
drag, startPoint x: 675, startPoint y: 538, endPoint x: 582, endPoint y: 538, distance: 92.8
click at [582, 538] on li "Avg. Total Deposit Amount €269 €265 €222" at bounding box center [554, 539] width 511 height 44
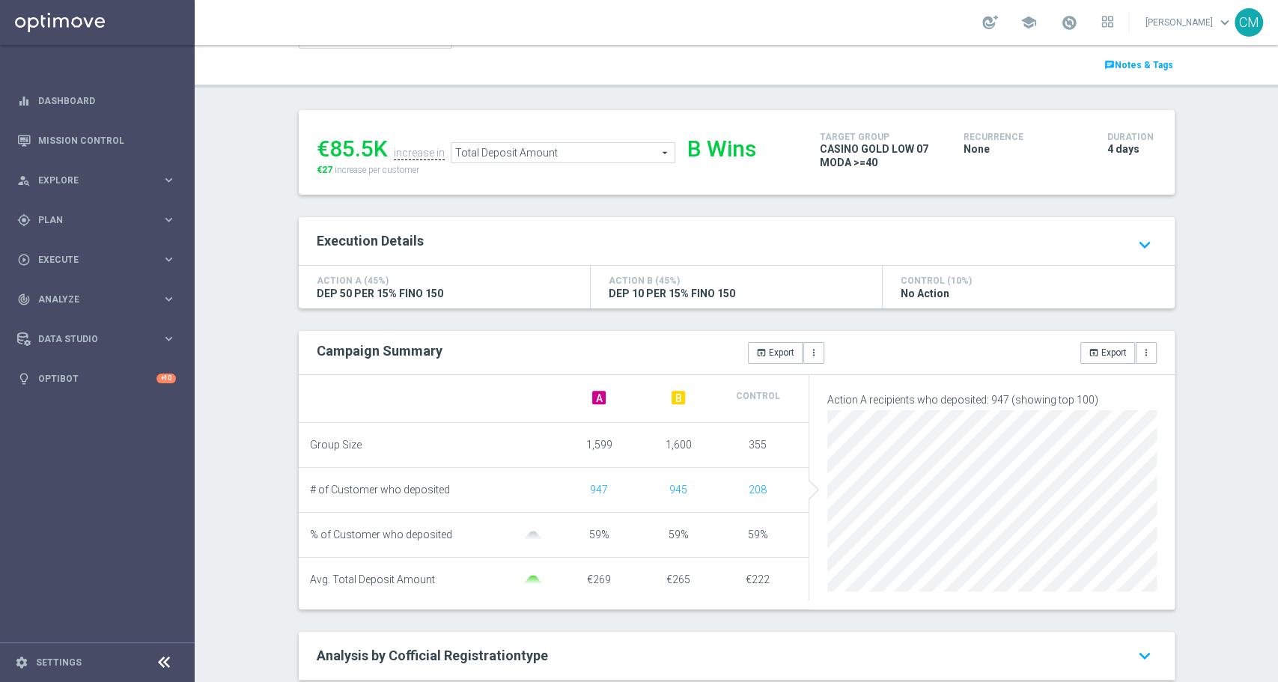
scroll to position [106, 0]
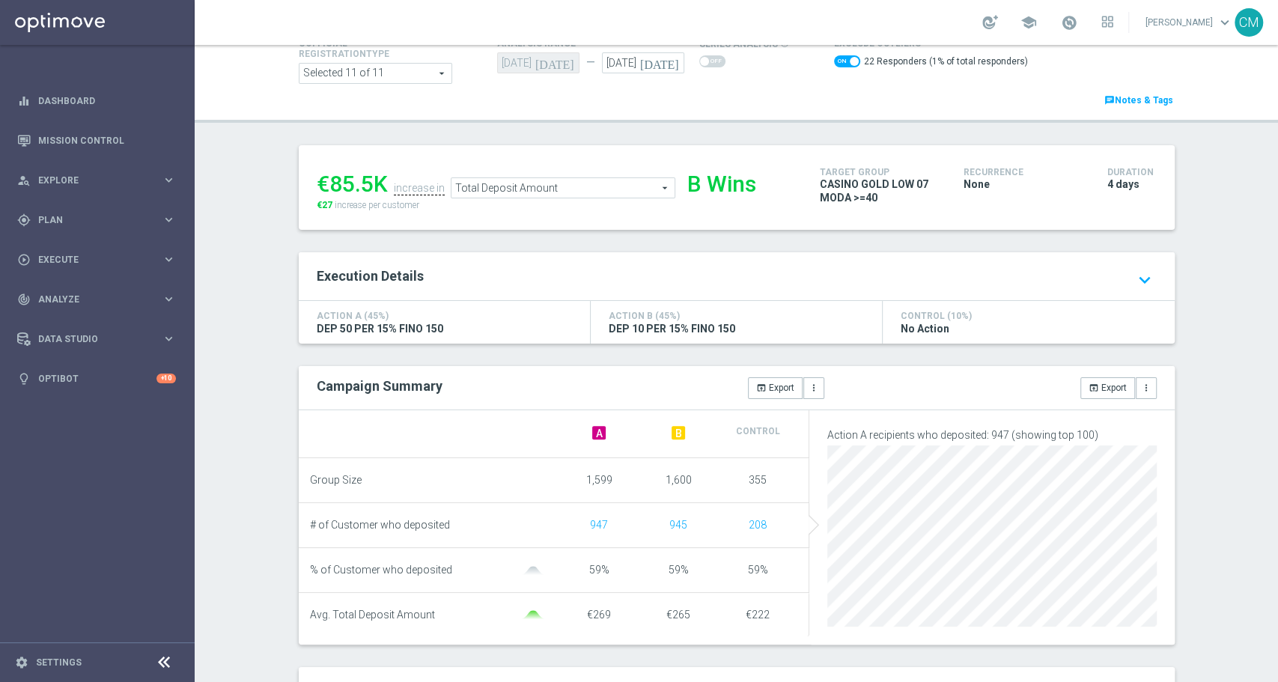
click at [834, 62] on span at bounding box center [847, 61] width 26 height 12
click at [834, 62] on input "checkbox" at bounding box center [847, 61] width 26 height 12
checkbox input "false"
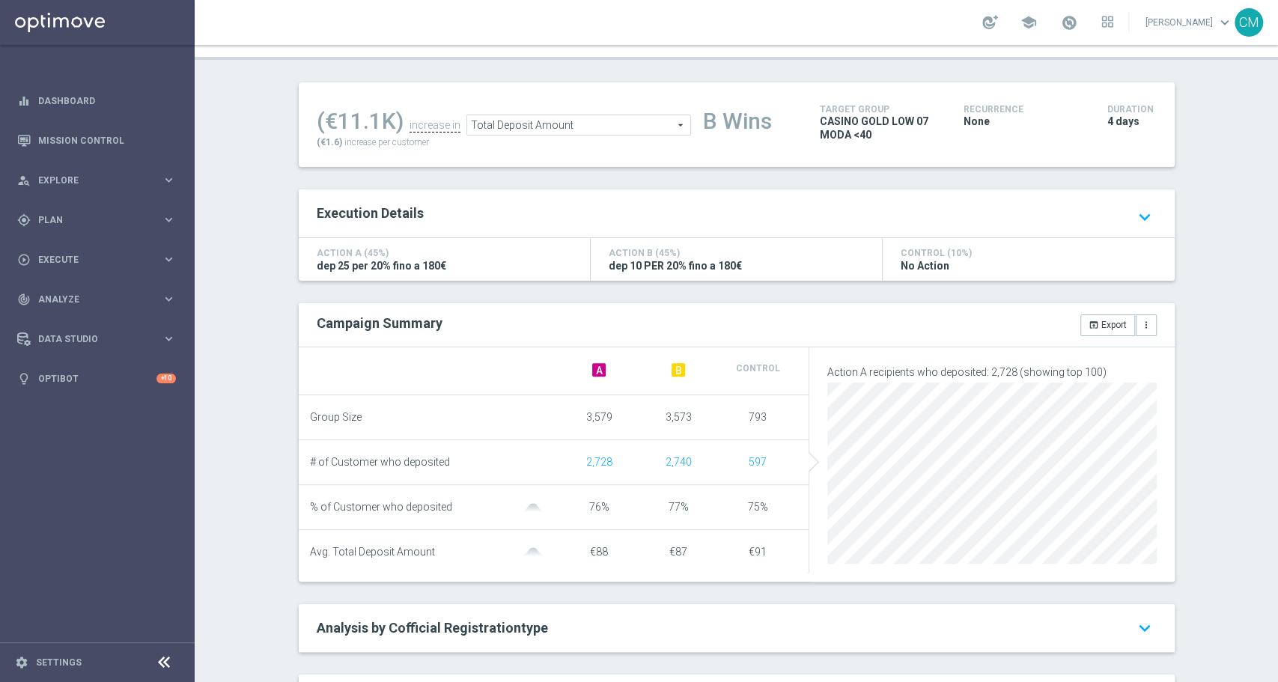
scroll to position [198, 0]
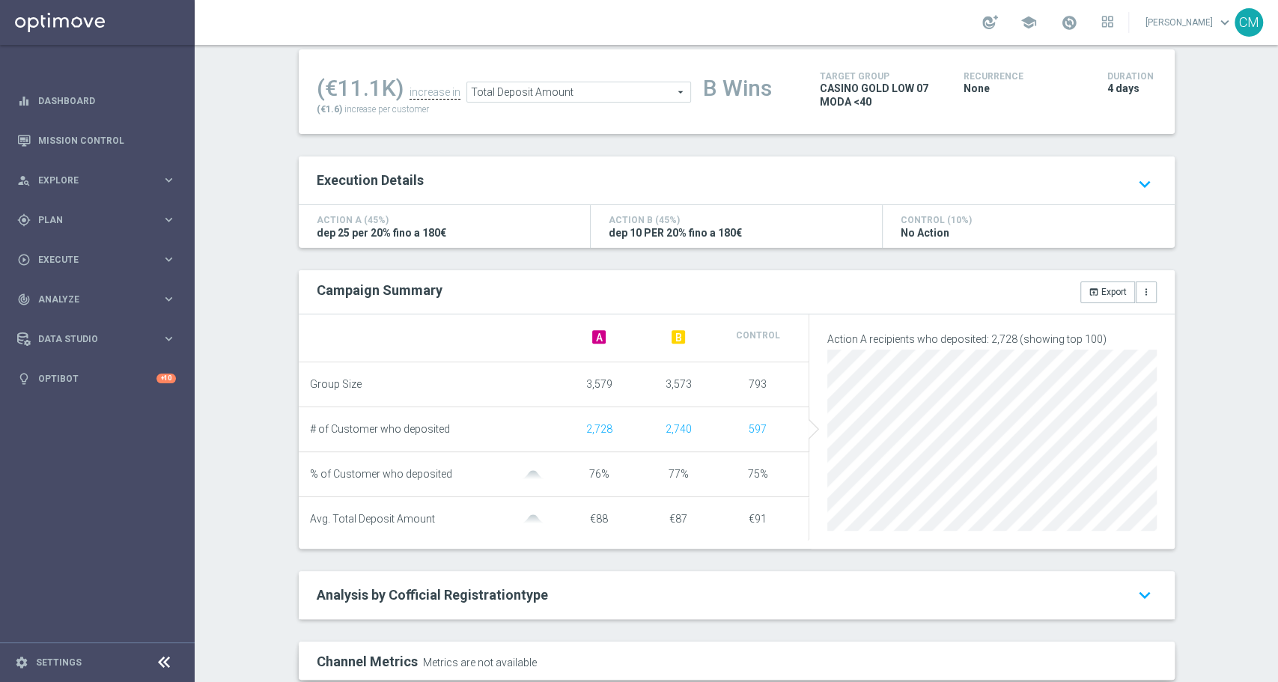
drag, startPoint x: 679, startPoint y: 518, endPoint x: 581, endPoint y: 515, distance: 98.1
click at [581, 515] on li "Avg. Total Deposit Amount €88 €87 €91" at bounding box center [554, 519] width 511 height 44
click at [596, 525] on li "Avg. Total Deposit Amount €88 €87 €91" at bounding box center [554, 519] width 511 height 44
drag, startPoint x: 599, startPoint y: 514, endPoint x: 581, endPoint y: 514, distance: 18.7
click at [581, 514] on div "€88" at bounding box center [598, 519] width 79 height 13
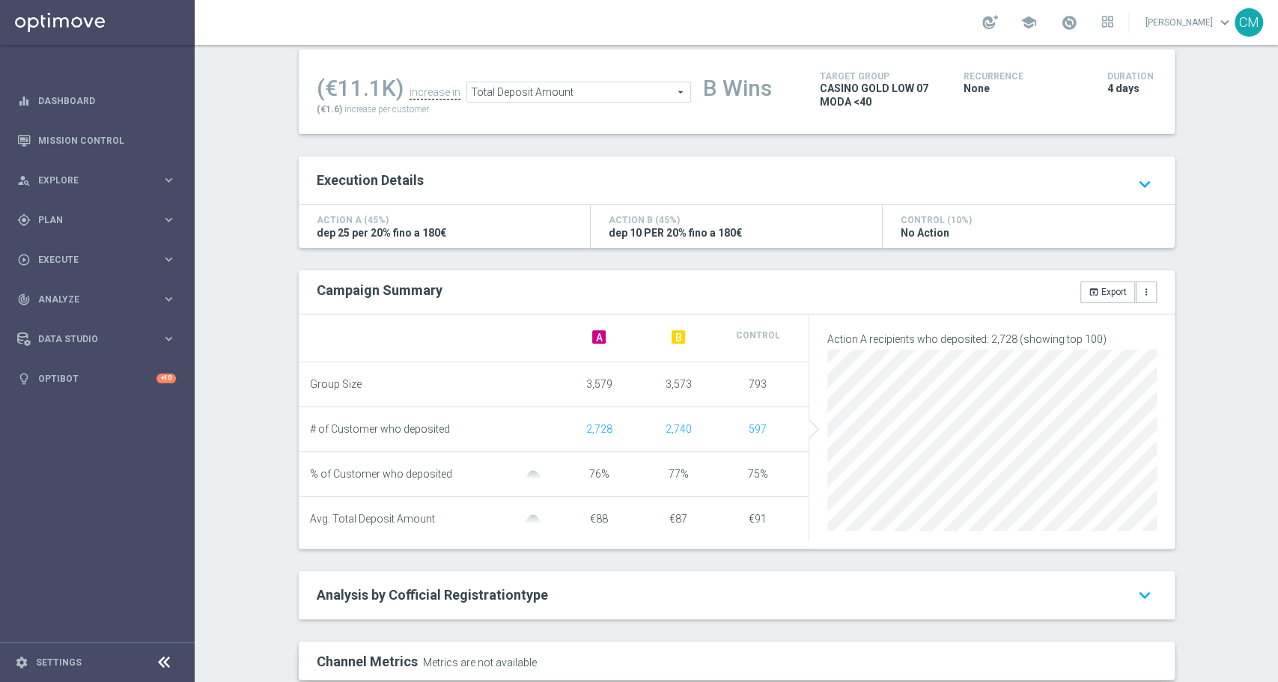
click at [591, 474] on span "76%" at bounding box center [599, 474] width 20 height 12
click at [674, 469] on span "77%" at bounding box center [678, 474] width 20 height 12
drag, startPoint x: 680, startPoint y: 470, endPoint x: 659, endPoint y: 469, distance: 21.0
click at [659, 469] on div "77%" at bounding box center [677, 474] width 79 height 13
drag, startPoint x: 757, startPoint y: 518, endPoint x: 737, endPoint y: 516, distance: 19.5
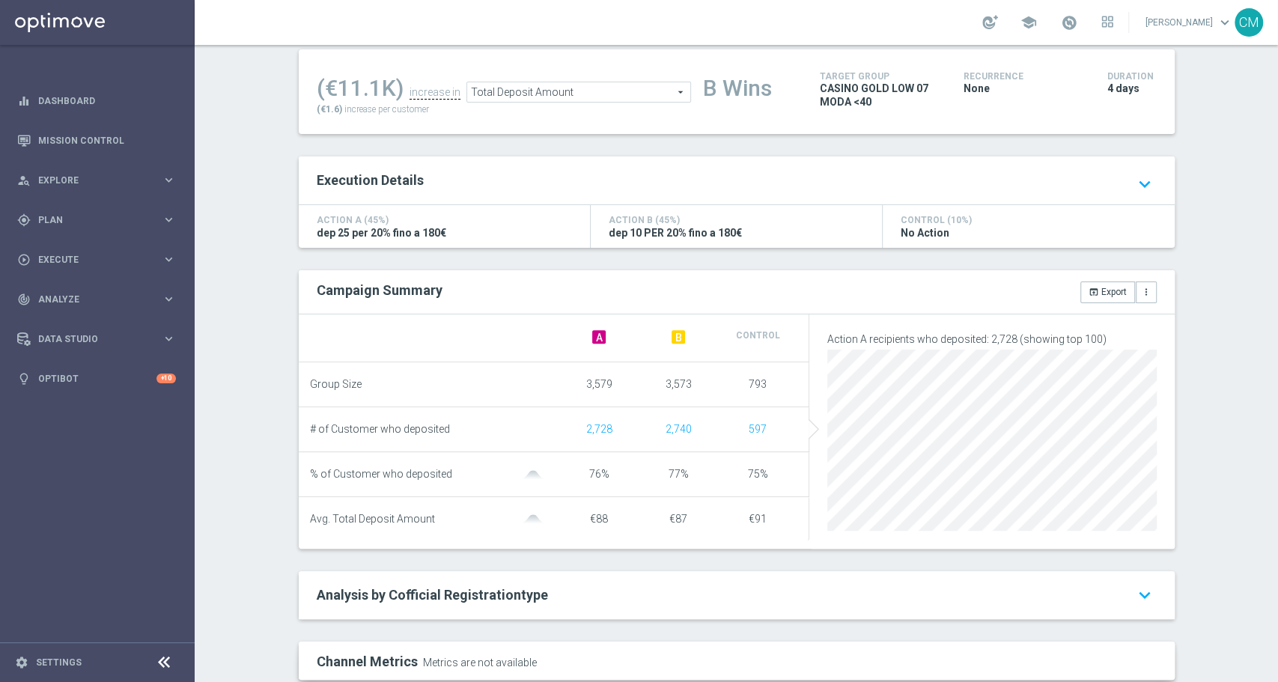
click at [737, 516] on div "€91" at bounding box center [757, 519] width 79 height 13
drag, startPoint x: 760, startPoint y: 474, endPoint x: 734, endPoint y: 475, distance: 26.2
click at [733, 475] on div "75%" at bounding box center [757, 474] width 79 height 13
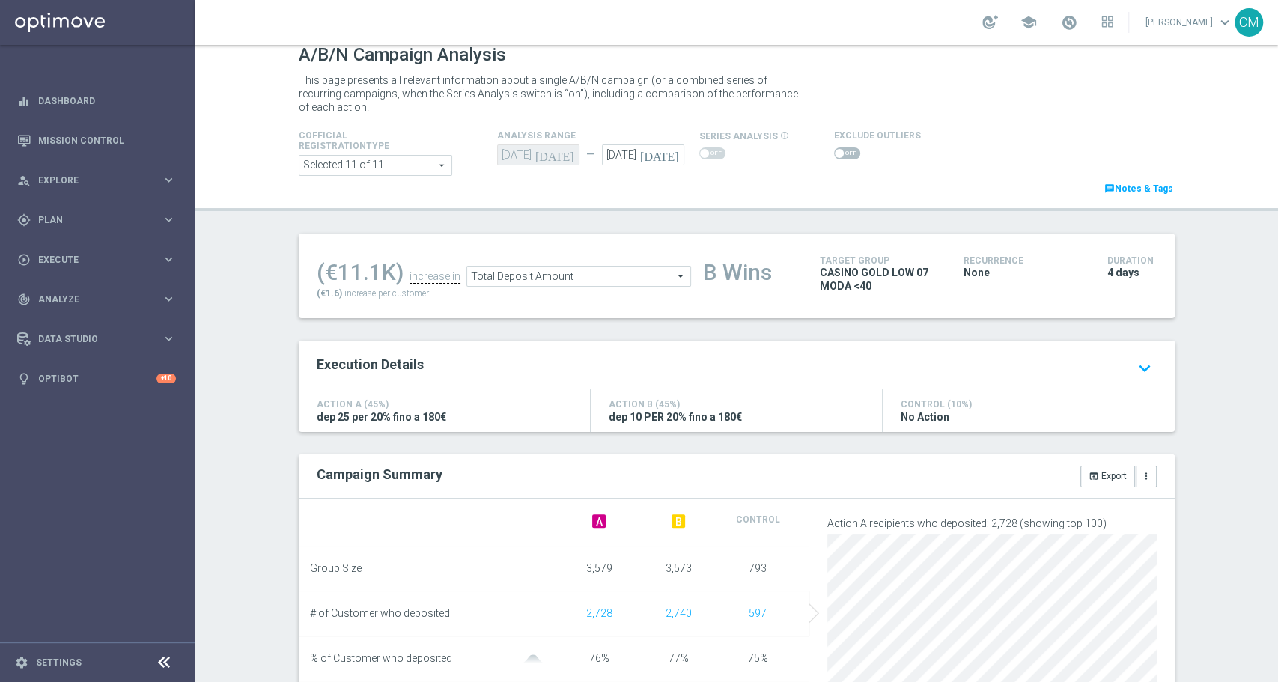
scroll to position [13, 0]
click at [838, 151] on span at bounding box center [847, 154] width 26 height 12
click at [838, 151] on input "checkbox" at bounding box center [847, 154] width 26 height 12
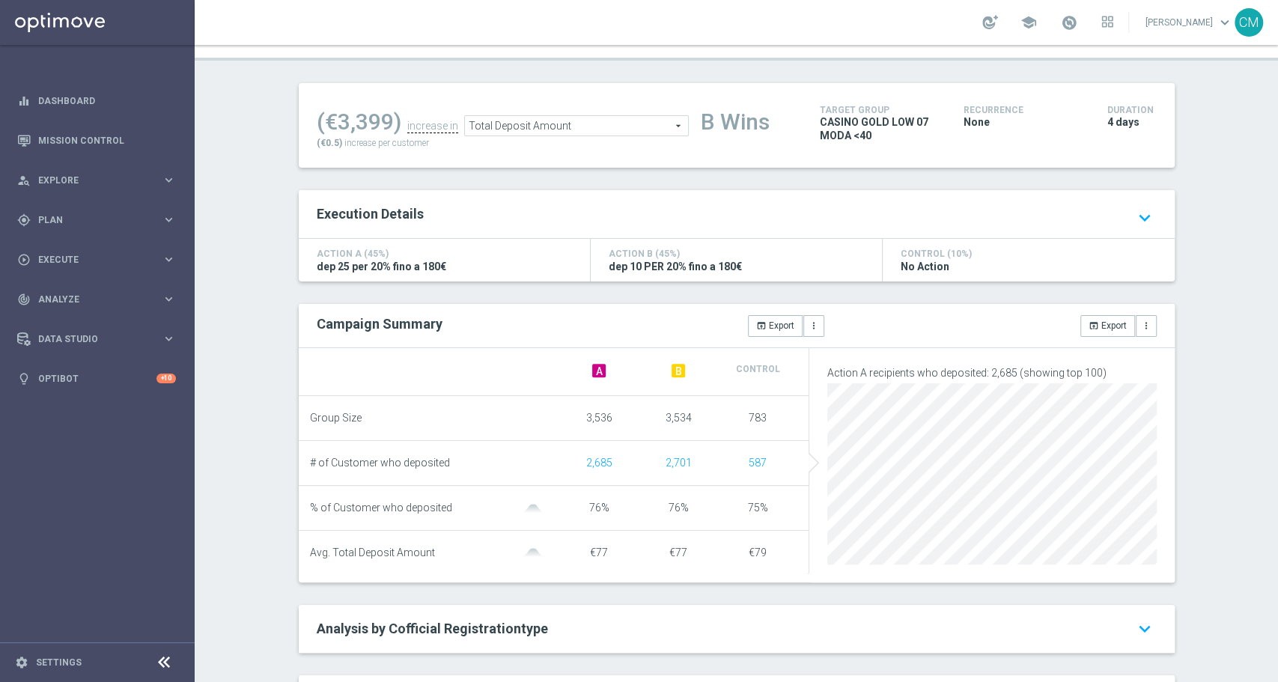
scroll to position [169, 0]
drag, startPoint x: 689, startPoint y: 549, endPoint x: 581, endPoint y: 553, distance: 107.9
click at [581, 553] on li "Avg. Total Deposit Amount €77 €77 €79" at bounding box center [554, 551] width 511 height 44
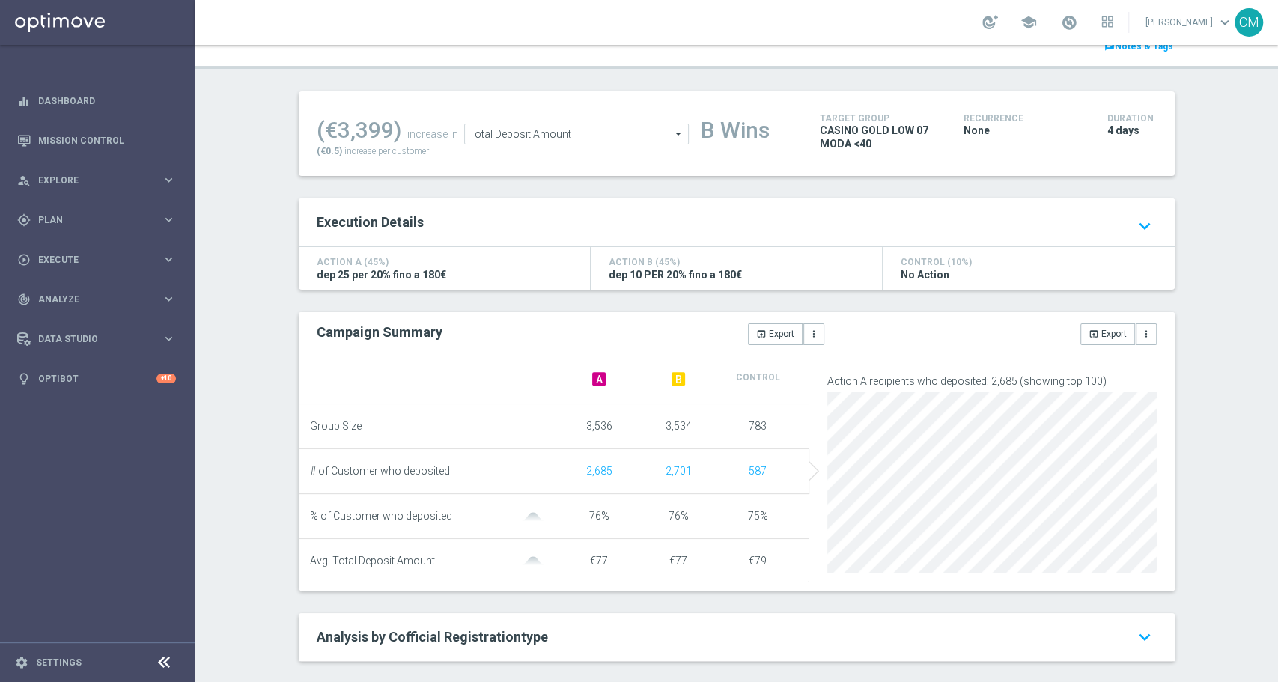
drag, startPoint x: 765, startPoint y: 566, endPoint x: 724, endPoint y: 566, distance: 40.4
click at [724, 566] on div "€79" at bounding box center [757, 561] width 79 height 13
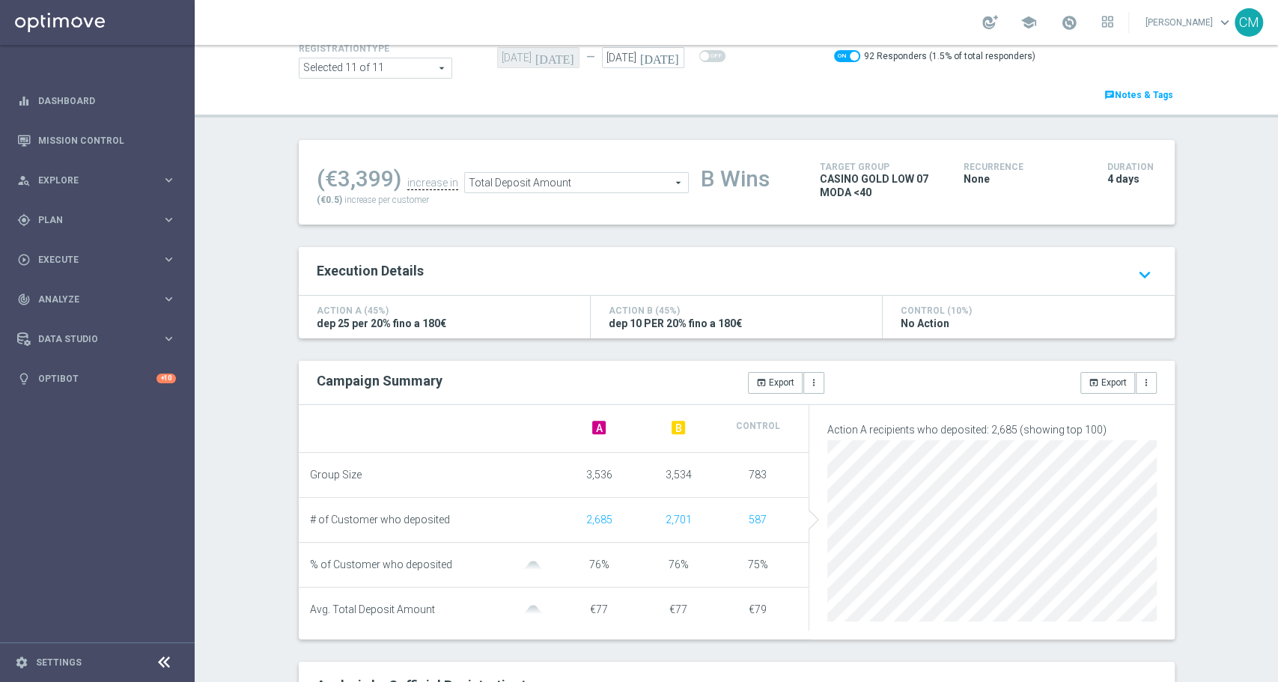
click at [834, 54] on span at bounding box center [847, 56] width 26 height 12
click at [834, 54] on input "checkbox" at bounding box center [847, 56] width 26 height 12
checkbox input "false"
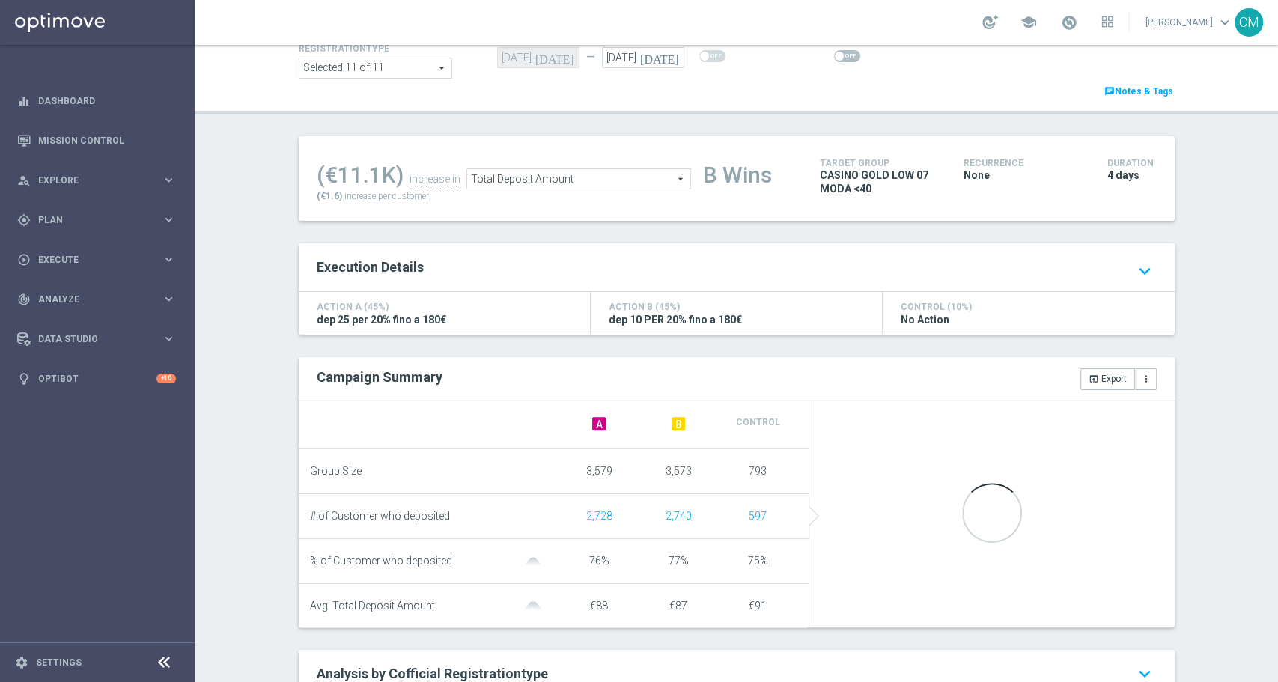
scroll to position [179, 0]
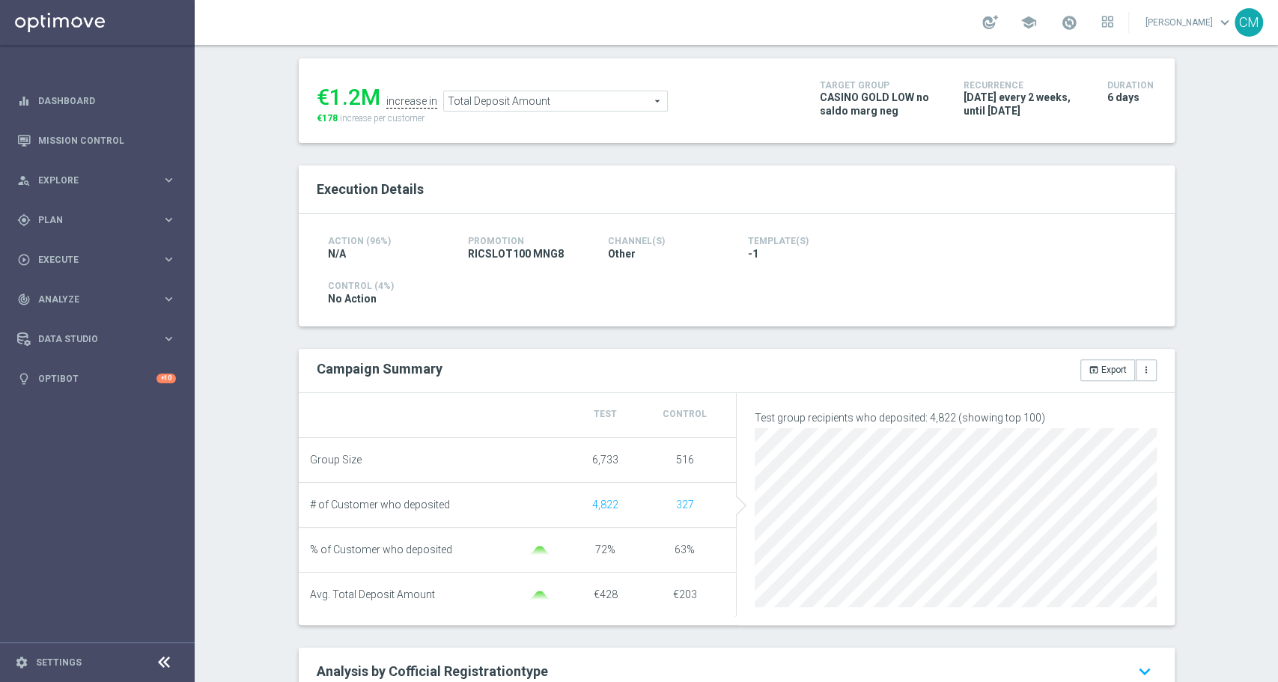
scroll to position [1, 0]
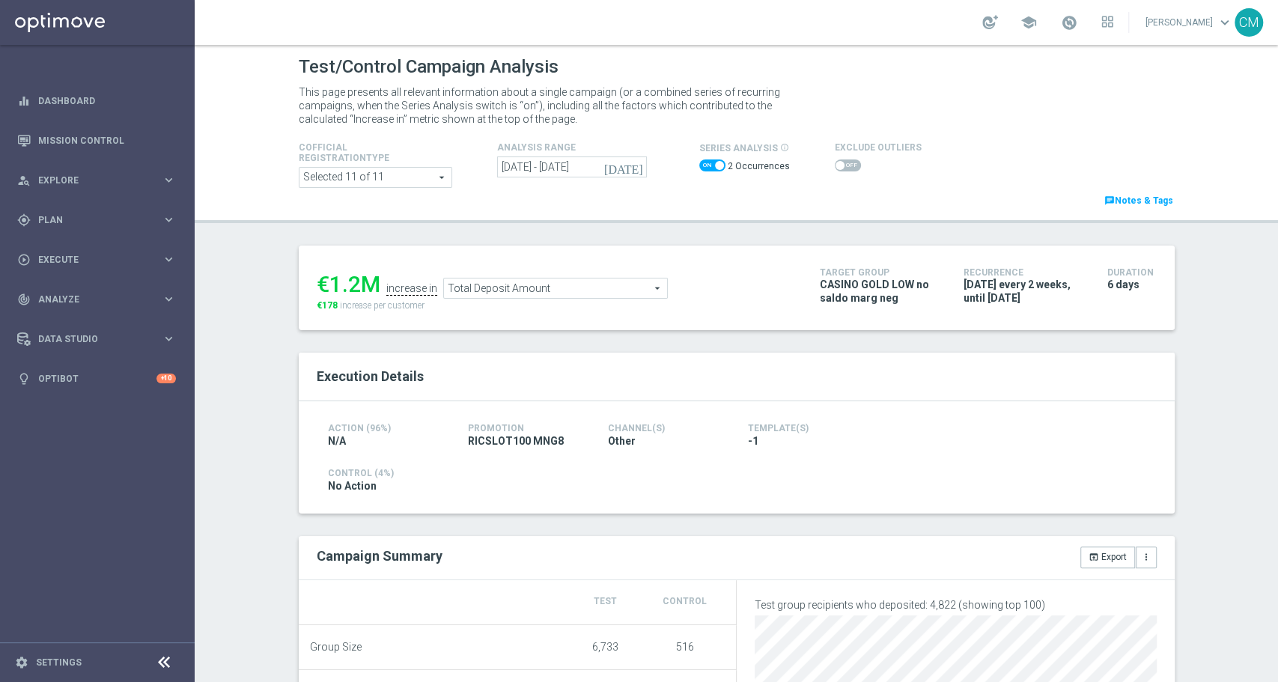
click at [705, 163] on span at bounding box center [712, 165] width 26 height 12
click at [705, 163] on input "checkbox" at bounding box center [712, 165] width 26 height 12
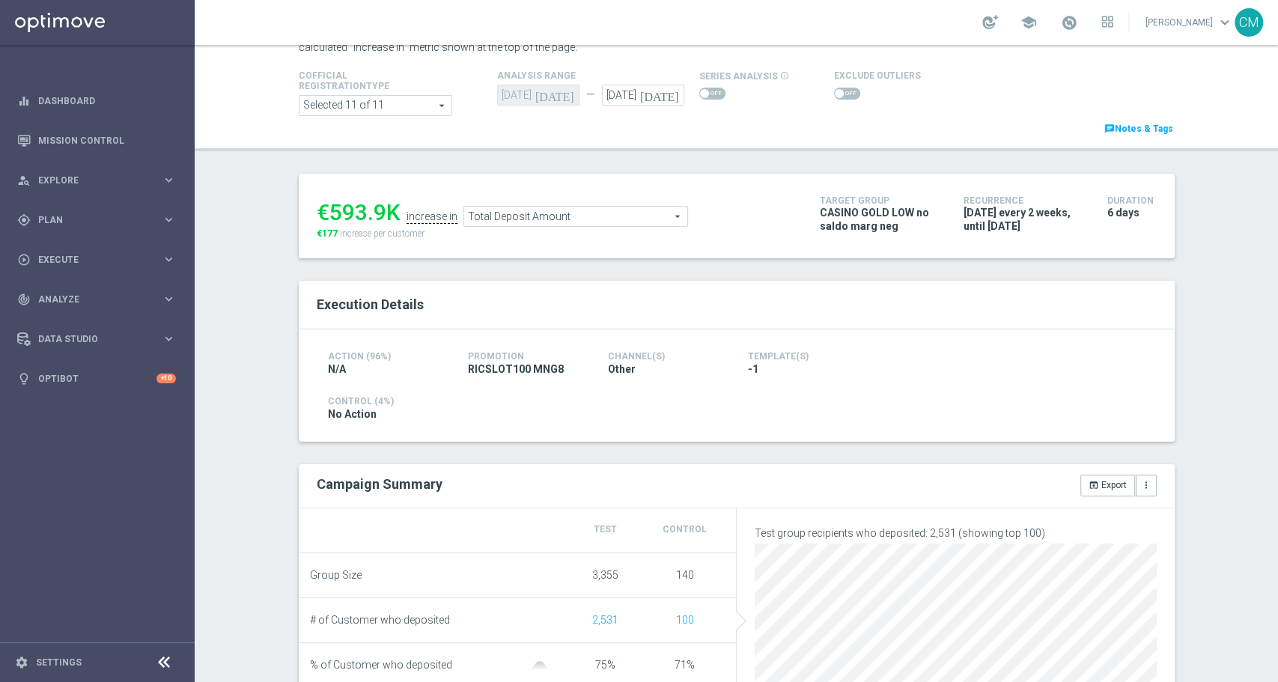
scroll to position [22, 0]
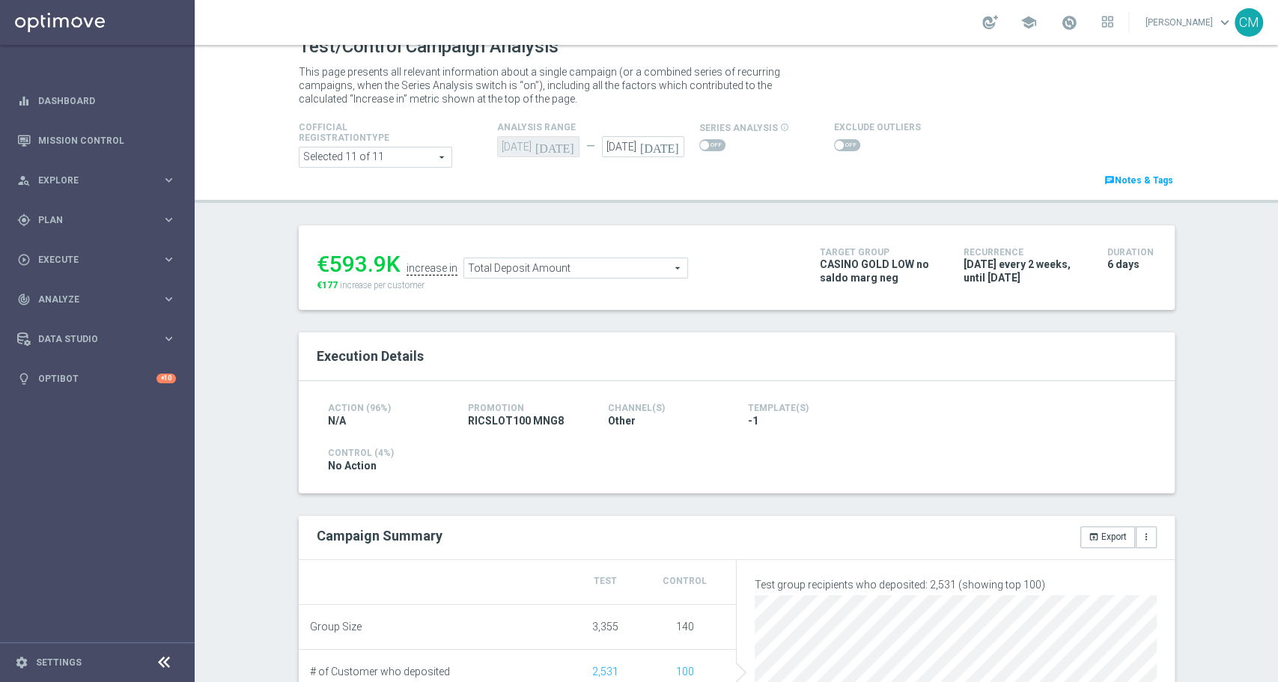
click at [706, 146] on span at bounding box center [712, 145] width 26 height 12
click at [706, 146] on input "checkbox" at bounding box center [712, 145] width 26 height 12
checkbox input "true"
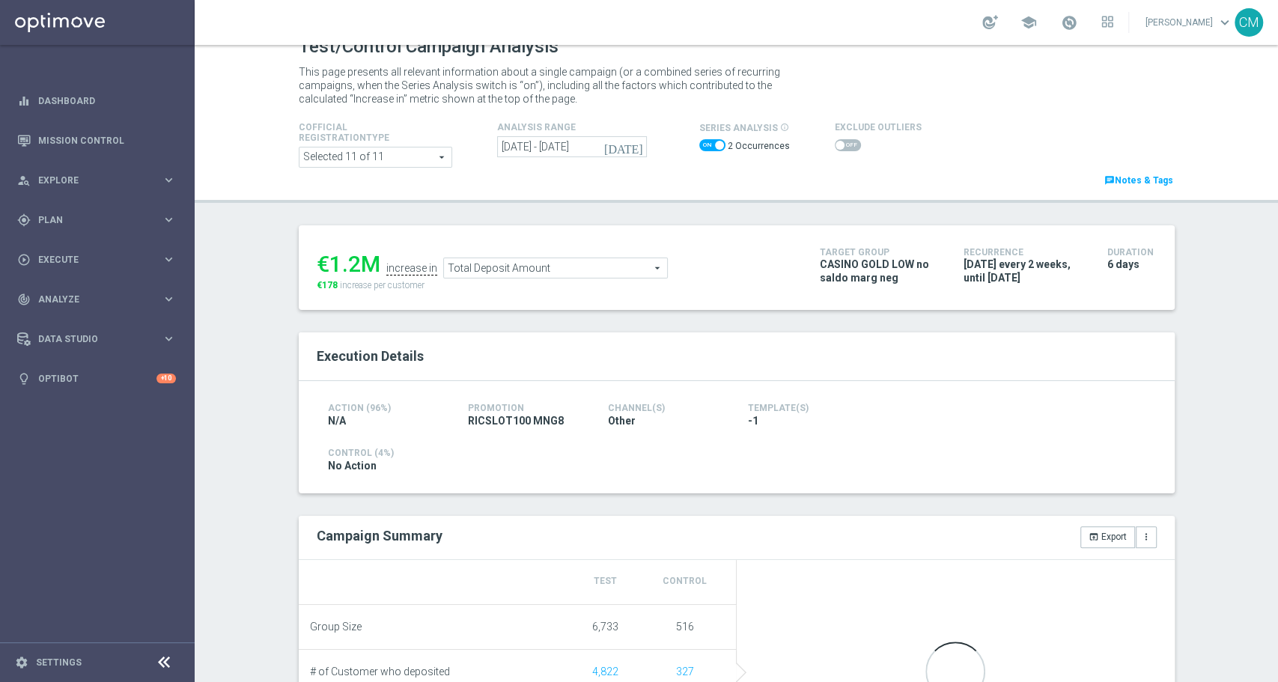
click at [621, 141] on button "[DATE]" at bounding box center [624, 147] width 45 height 22
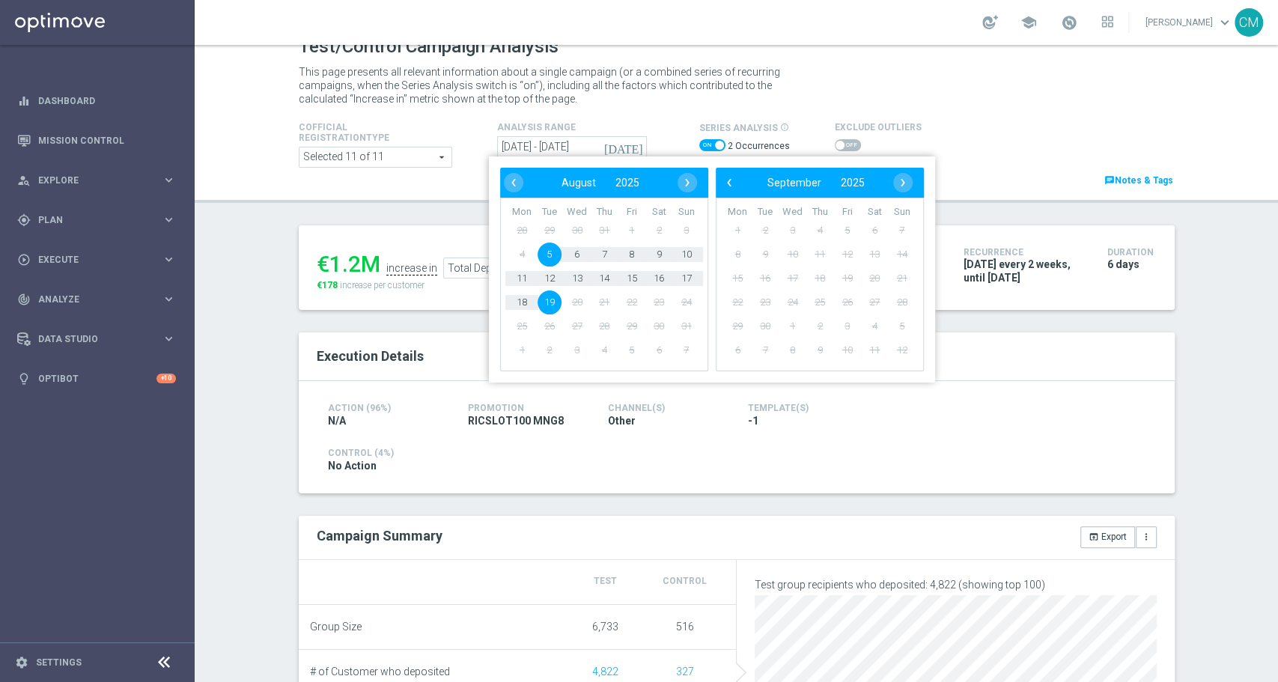
click at [551, 251] on span "5" at bounding box center [549, 254] width 24 height 24
click at [693, 252] on span "10" at bounding box center [686, 254] width 24 height 24
type input "05 Aug 2025 - 10 Aug 2025"
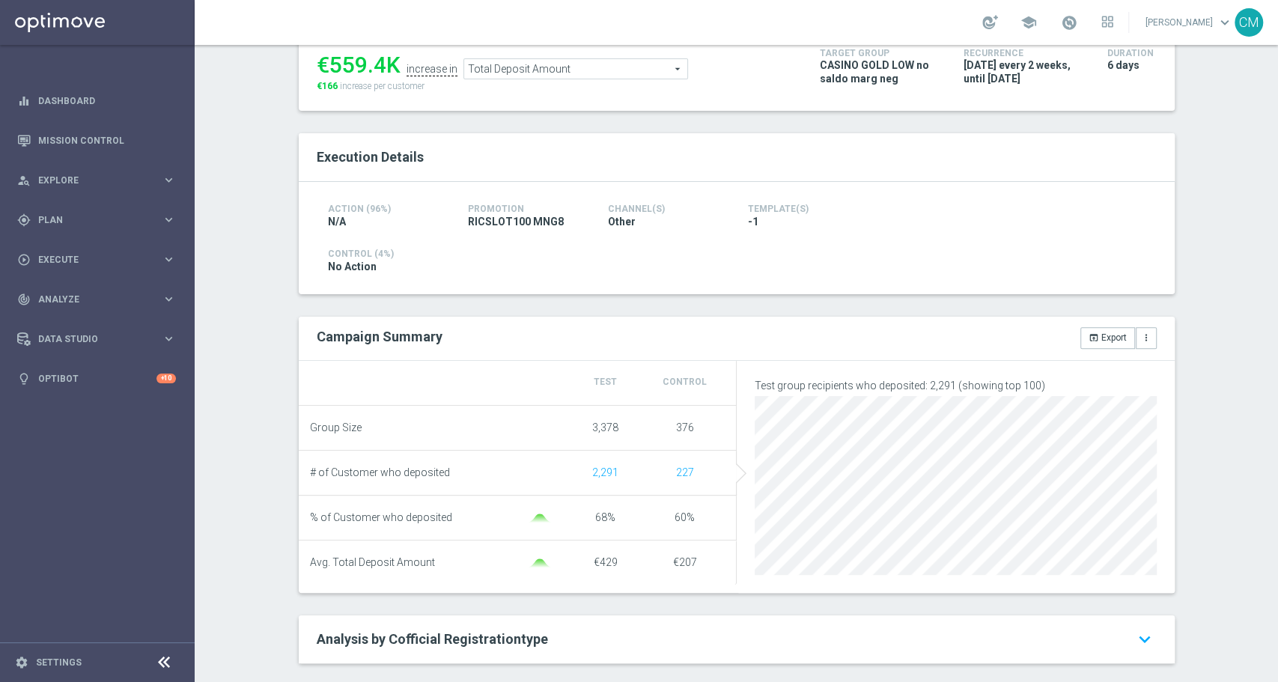
scroll to position [79, 0]
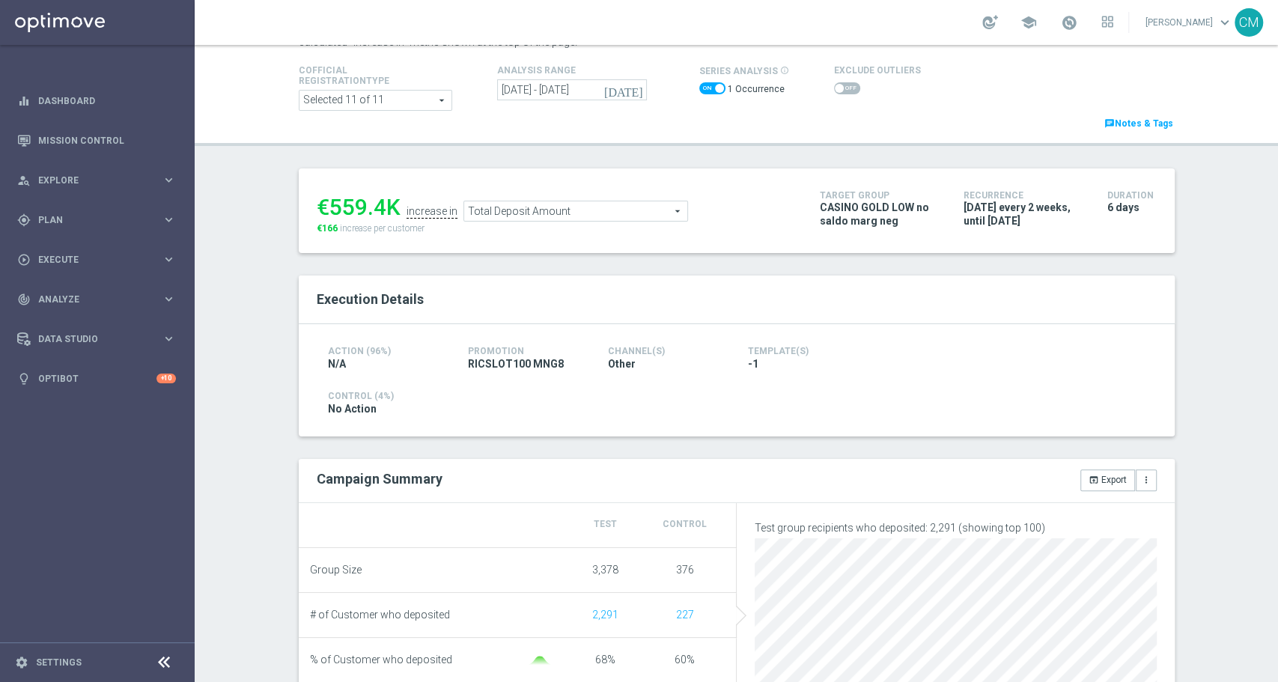
click at [700, 92] on span at bounding box center [712, 88] width 26 height 12
click at [700, 92] on input "checkbox" at bounding box center [712, 88] width 26 height 12
checkbox input "false"
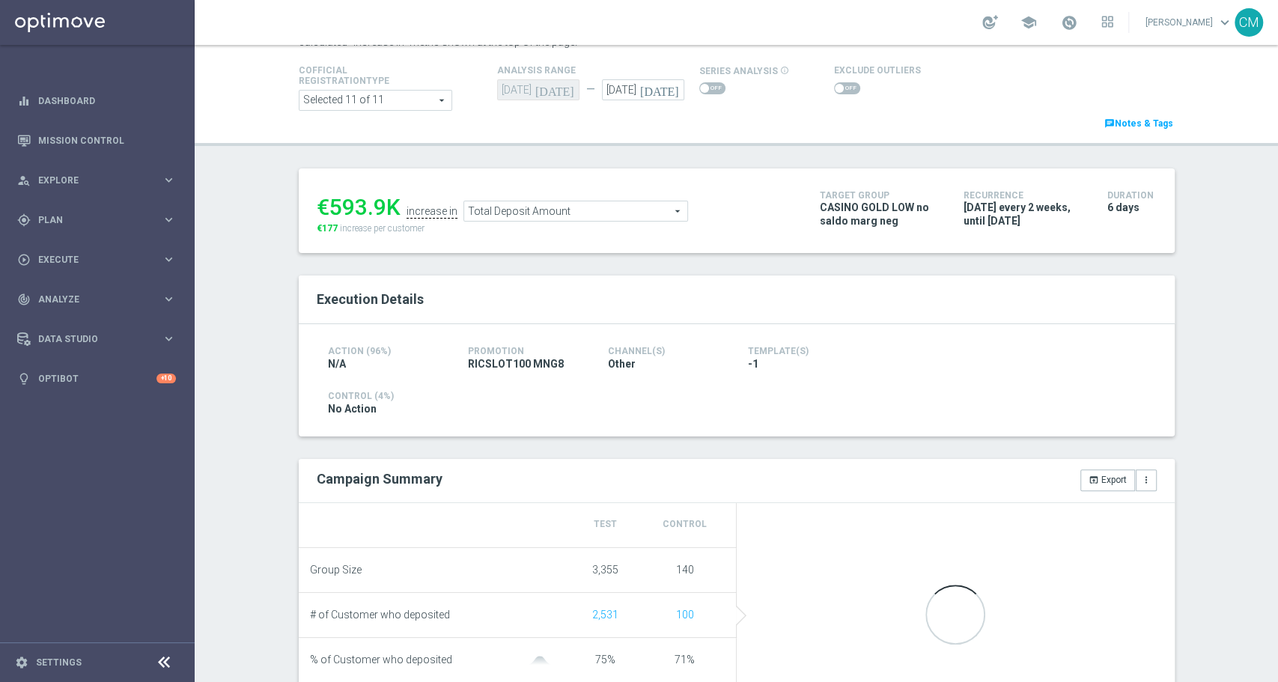
scroll to position [291, 0]
